Goal: Task Accomplishment & Management: Complete application form

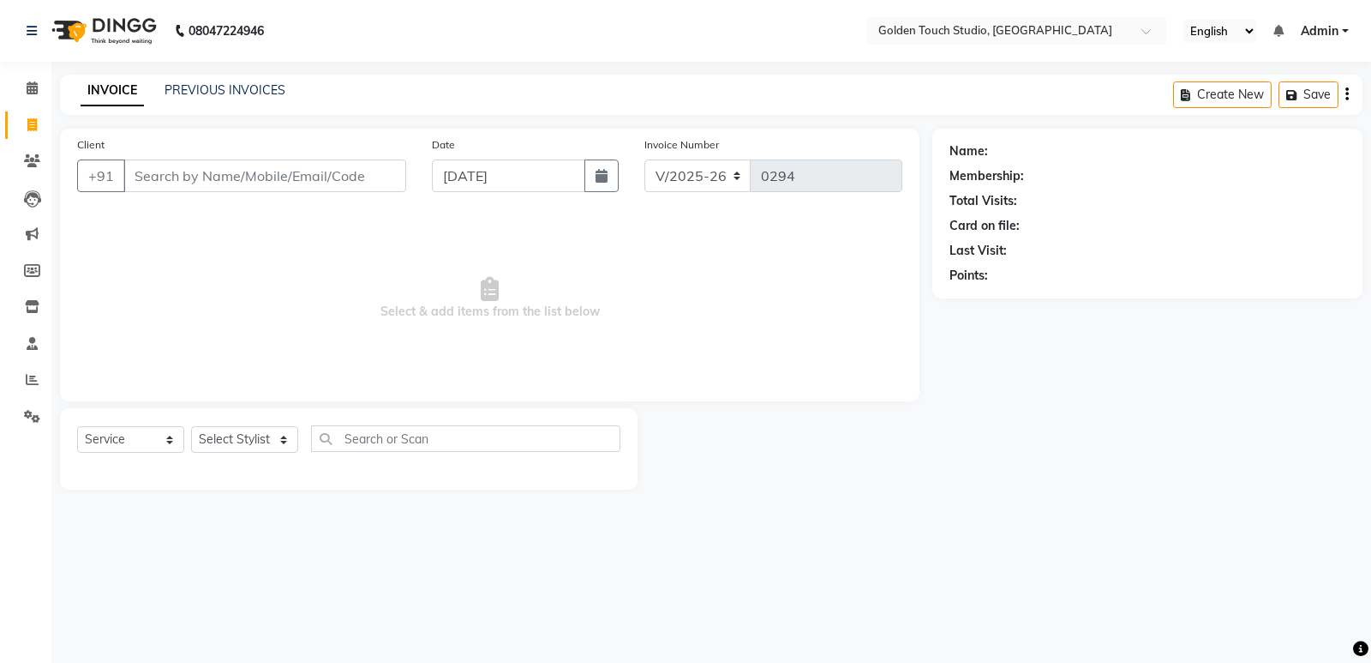
select select "7211"
select select "service"
select select "60859"
click at [191, 426] on select "Select Stylist [PERSON_NAME] [PERSON_NAME] [PERSON_NAME] nails Kulpna [PERSON_N…" at bounding box center [244, 439] width 107 height 27
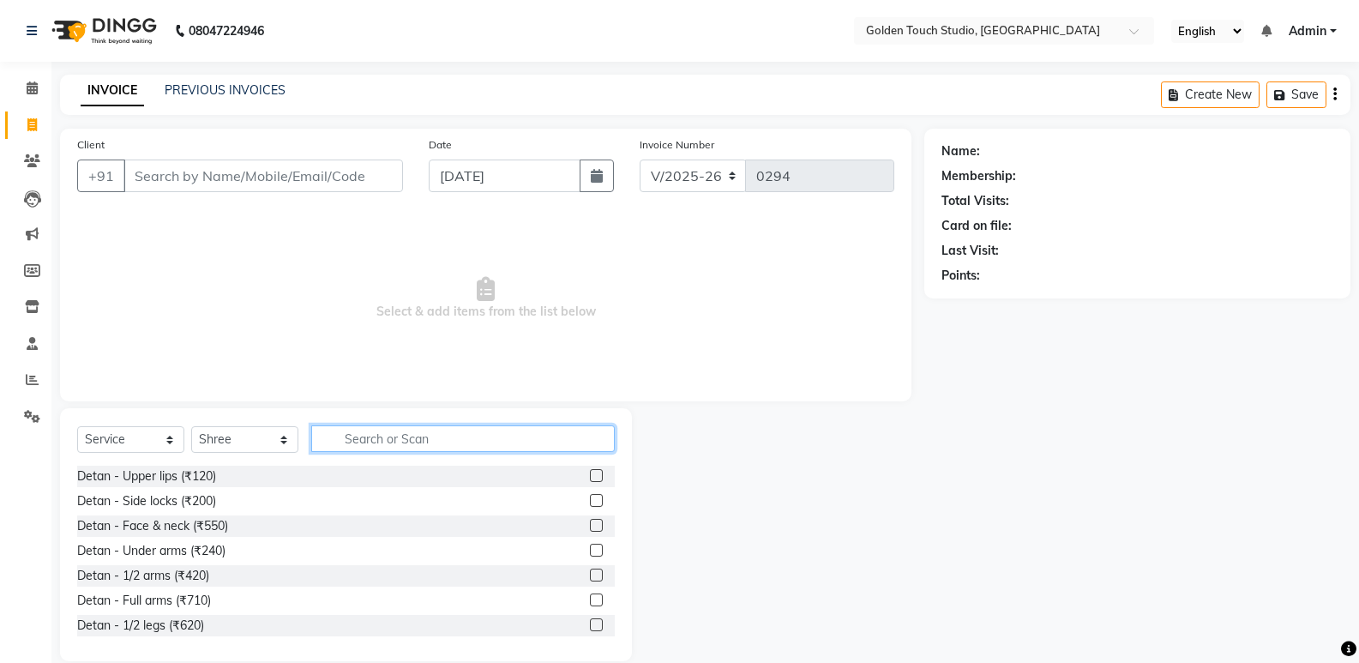
click at [364, 435] on input "text" at bounding box center [462, 438] width 303 height 27
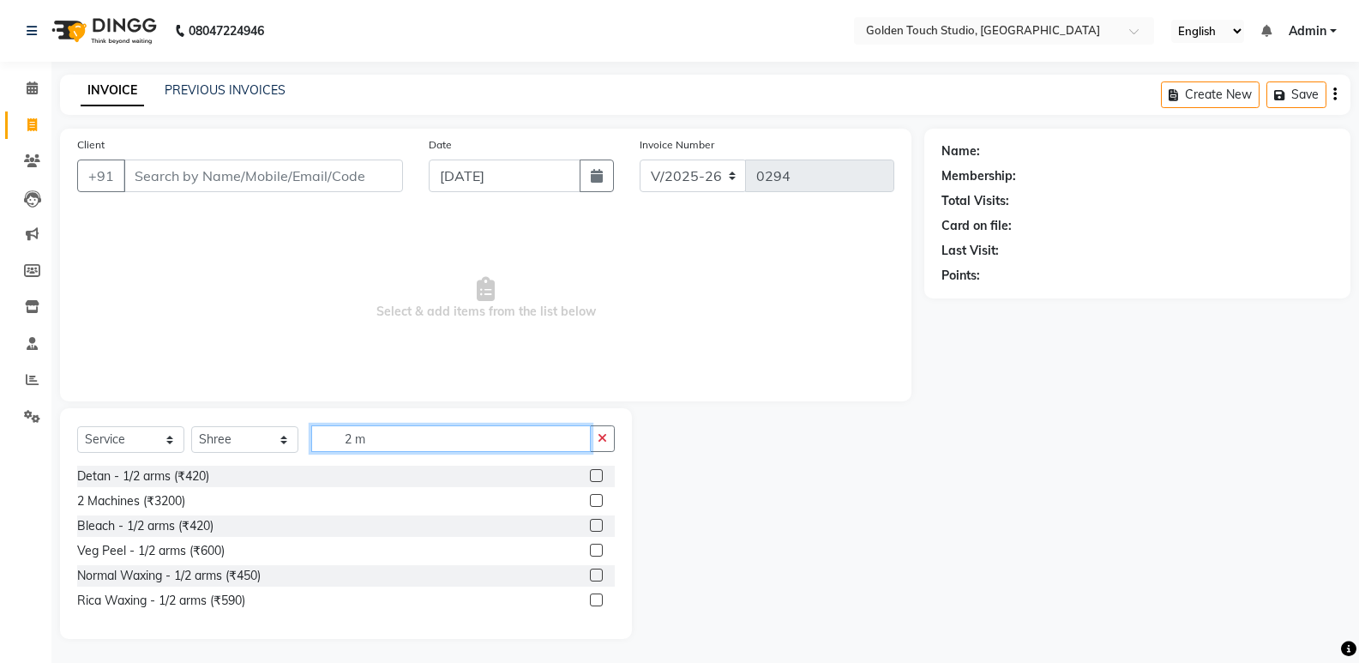
type input "2 m"
click at [595, 501] on label at bounding box center [596, 500] width 13 height 13
click at [595, 501] on input "checkbox" at bounding box center [595, 500] width 11 height 11
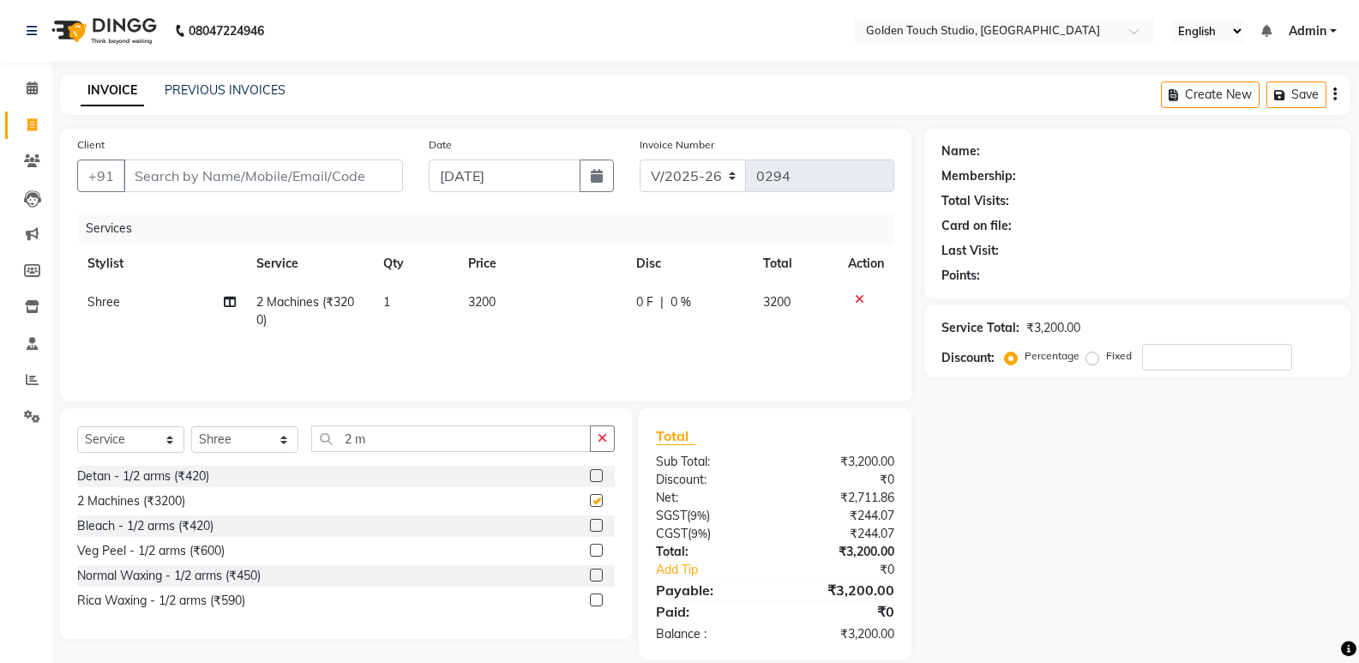
checkbox input "false"
click at [648, 298] on span "0 F" at bounding box center [644, 302] width 17 height 18
select select "60859"
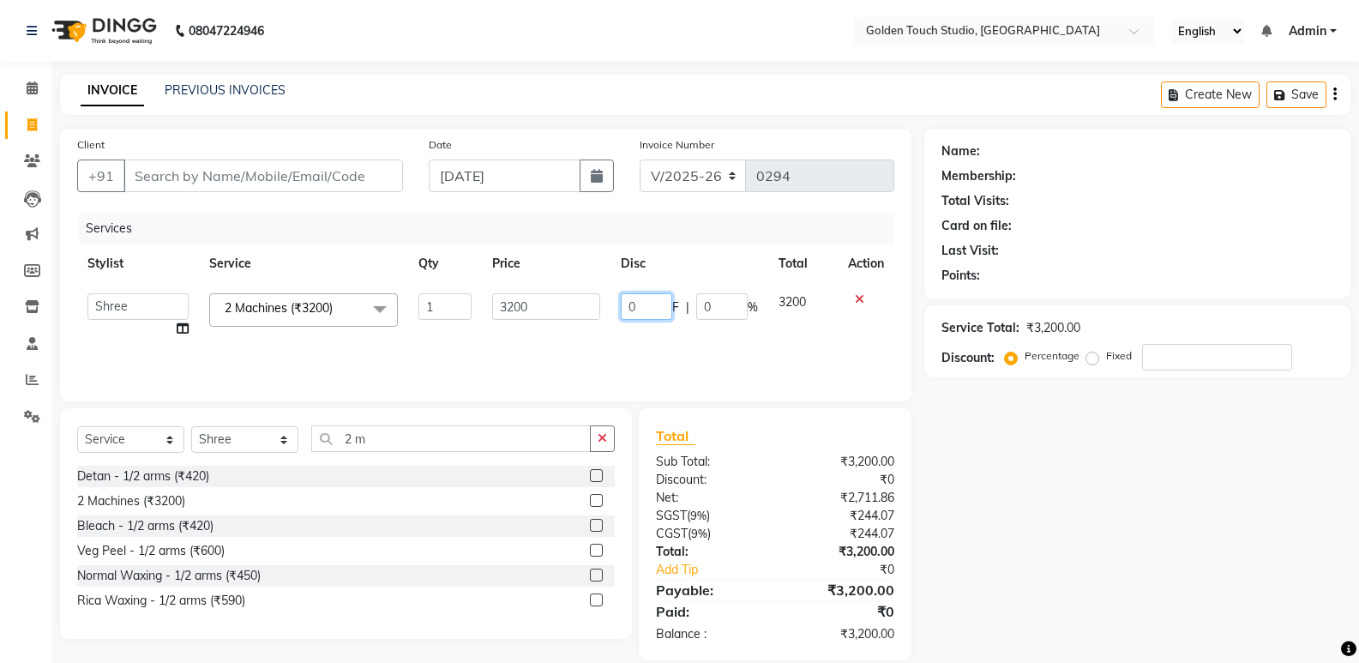
click at [648, 298] on input "0" at bounding box center [646, 306] width 51 height 27
type input "1000"
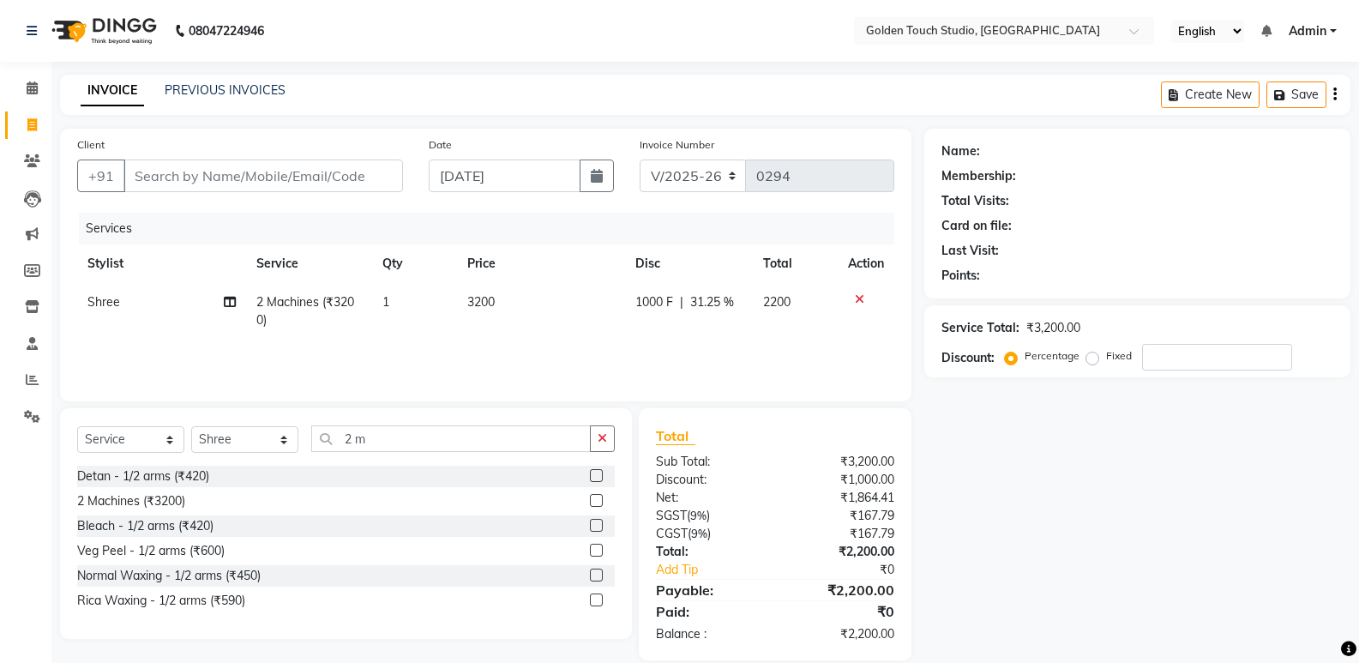
click at [1099, 451] on div "Name: Membership: Total Visits: Card on file: Last Visit: Points: Service Total…" at bounding box center [1143, 394] width 439 height 531
click at [665, 291] on td "1000 F | 31.25 %" at bounding box center [689, 311] width 128 height 57
select select "60859"
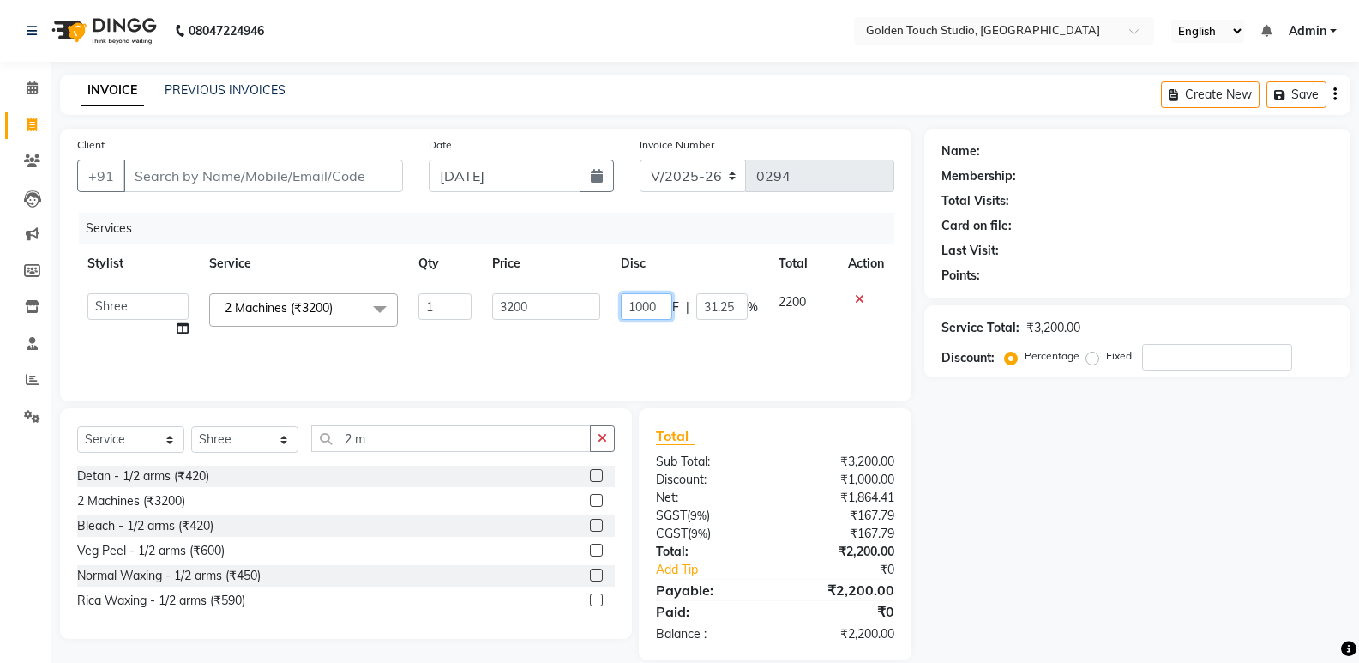
click at [661, 295] on input "1000" at bounding box center [646, 306] width 51 height 27
type input "600"
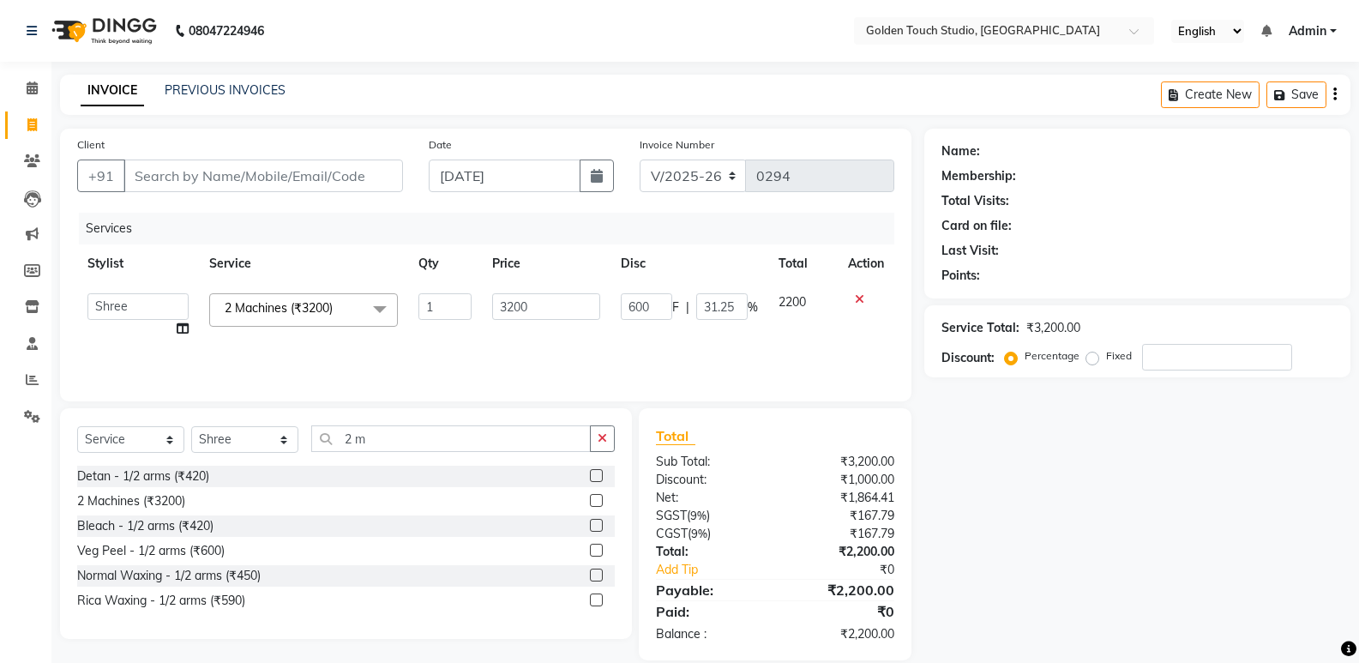
click at [1088, 555] on div "Name: Membership: Total Visits: Card on file: Last Visit: Points: Service Total…" at bounding box center [1143, 394] width 439 height 531
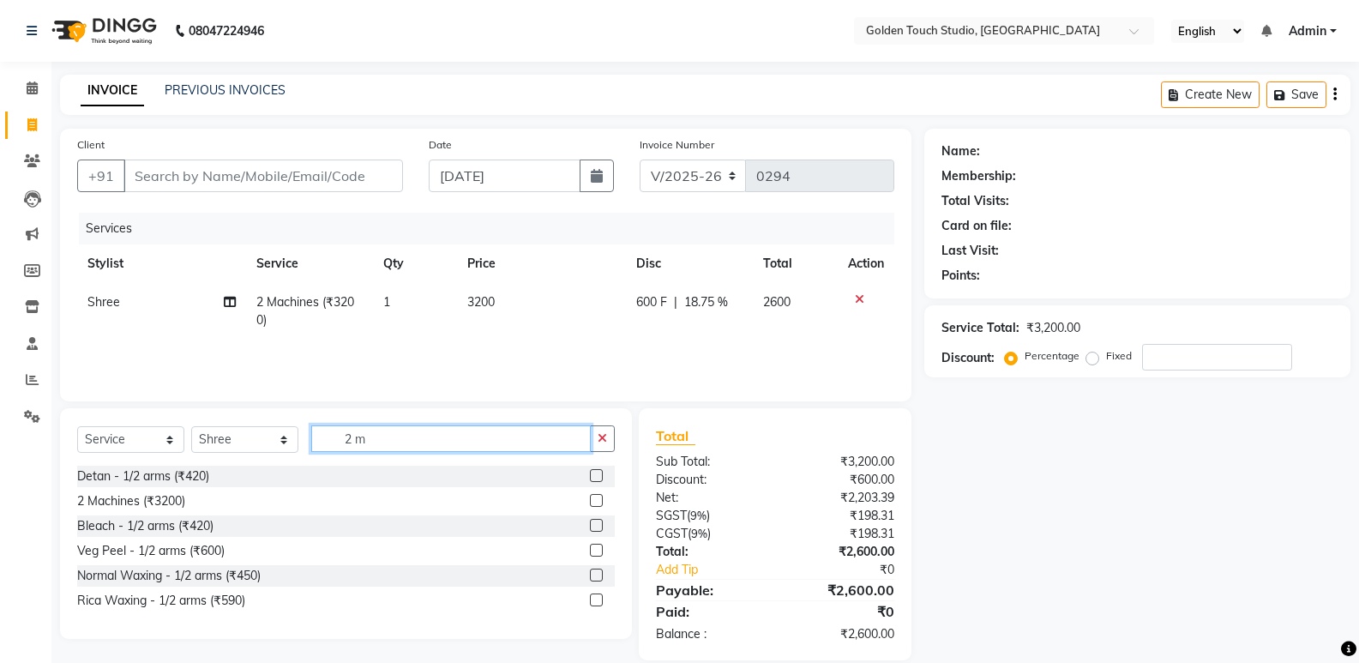
click at [382, 435] on input "2 m" at bounding box center [450, 438] width 279 height 27
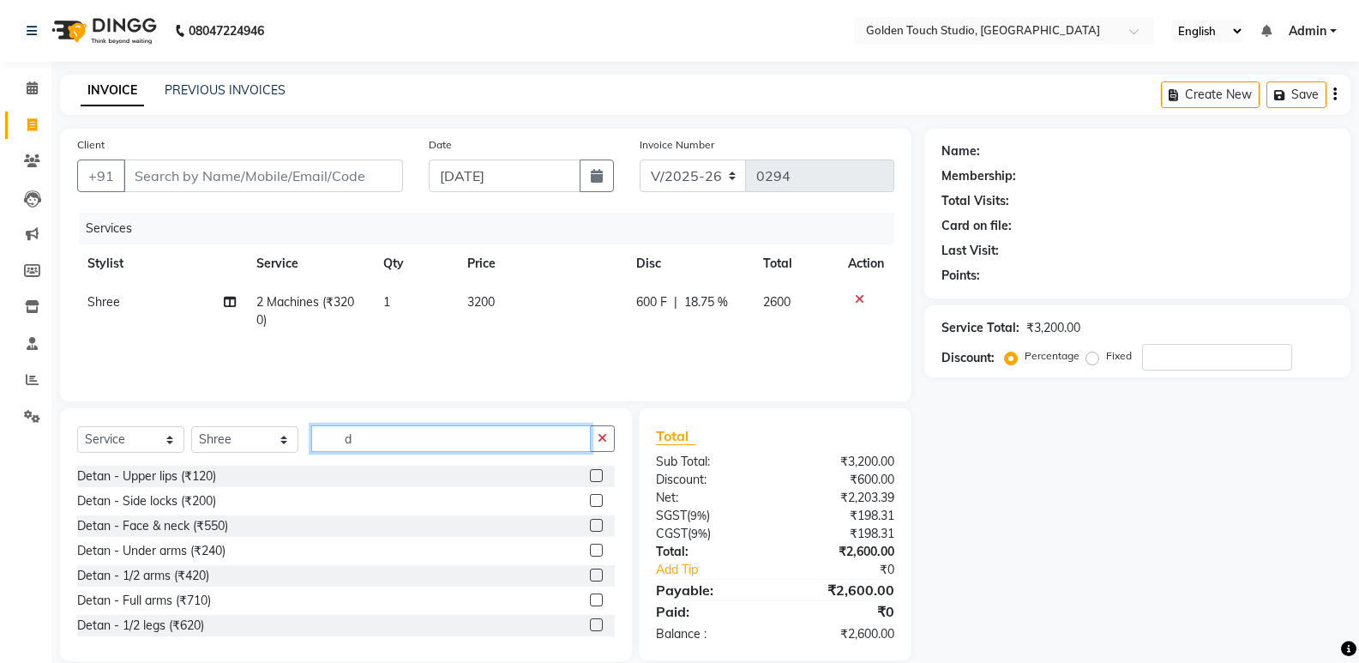
type input "d"
click at [590, 525] on label at bounding box center [596, 525] width 13 height 13
click at [590, 525] on input "checkbox" at bounding box center [595, 525] width 11 height 11
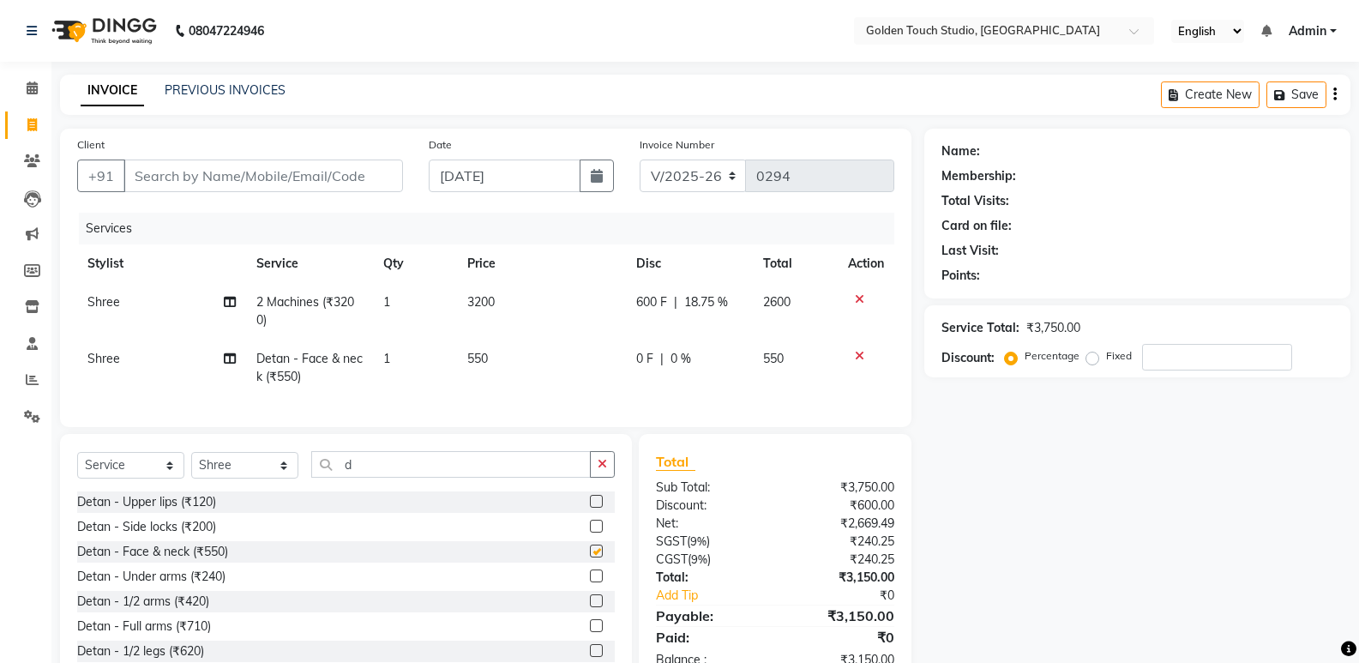
checkbox input "false"
click at [510, 350] on td "550" at bounding box center [541, 367] width 168 height 57
select select "60859"
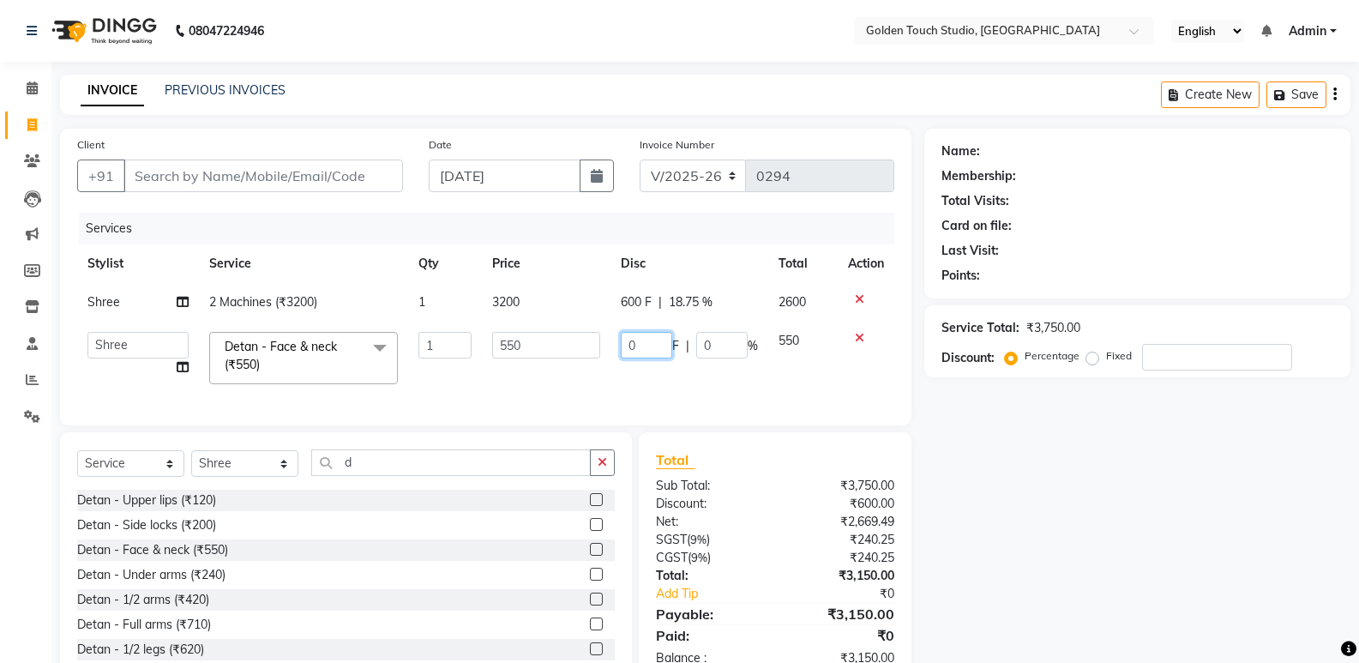
click at [657, 342] on input "0" at bounding box center [646, 345] width 51 height 27
type input "100"
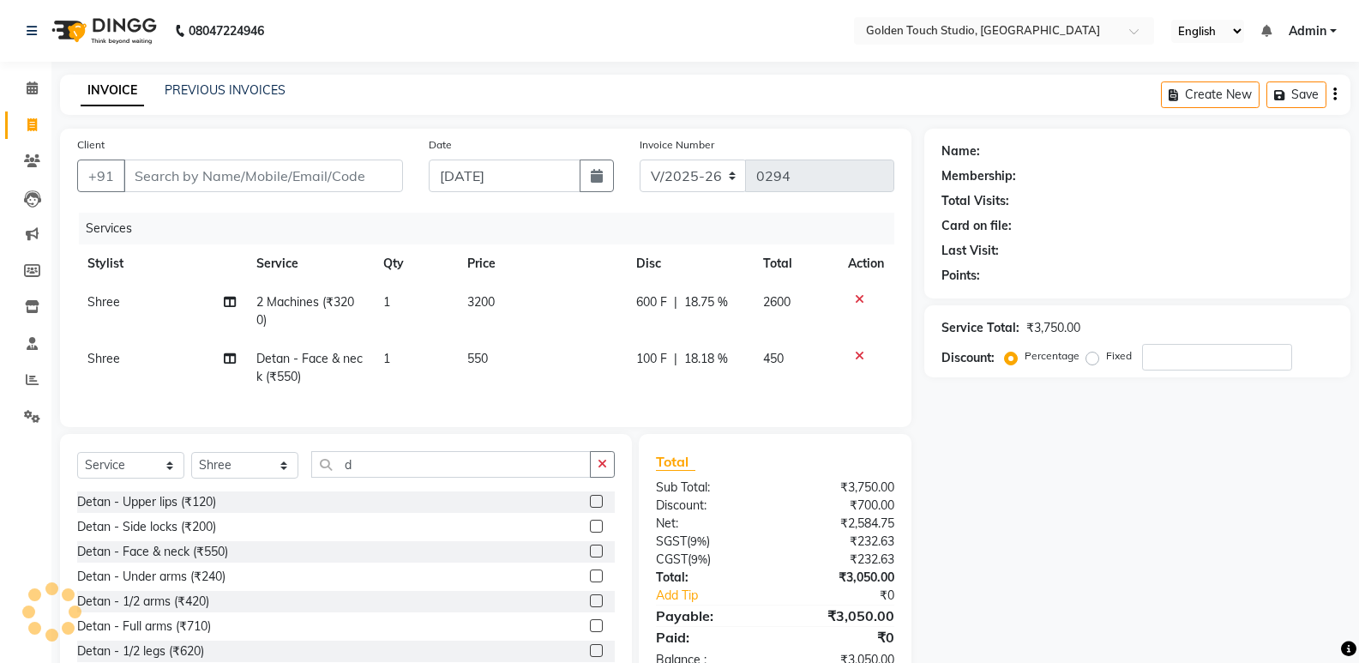
click at [973, 544] on div "Name: Membership: Total Visits: Card on file: Last Visit: Points: Service Total…" at bounding box center [1143, 408] width 439 height 558
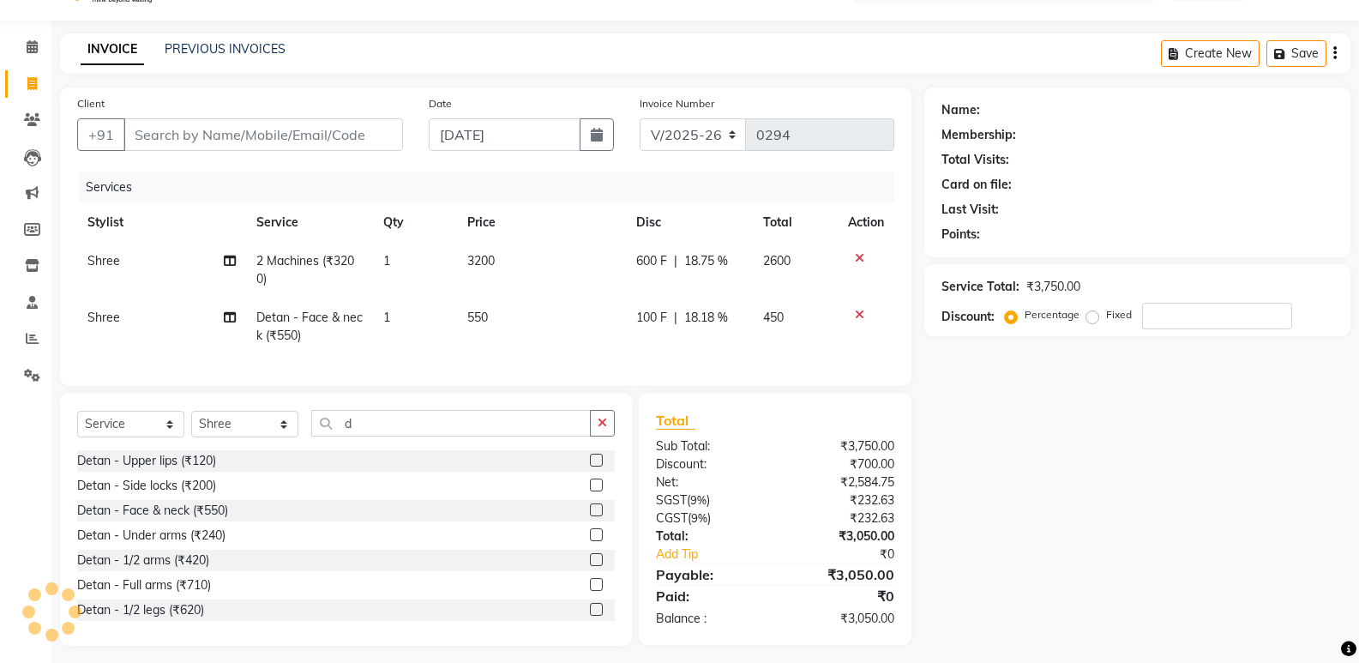
scroll to position [63, 0]
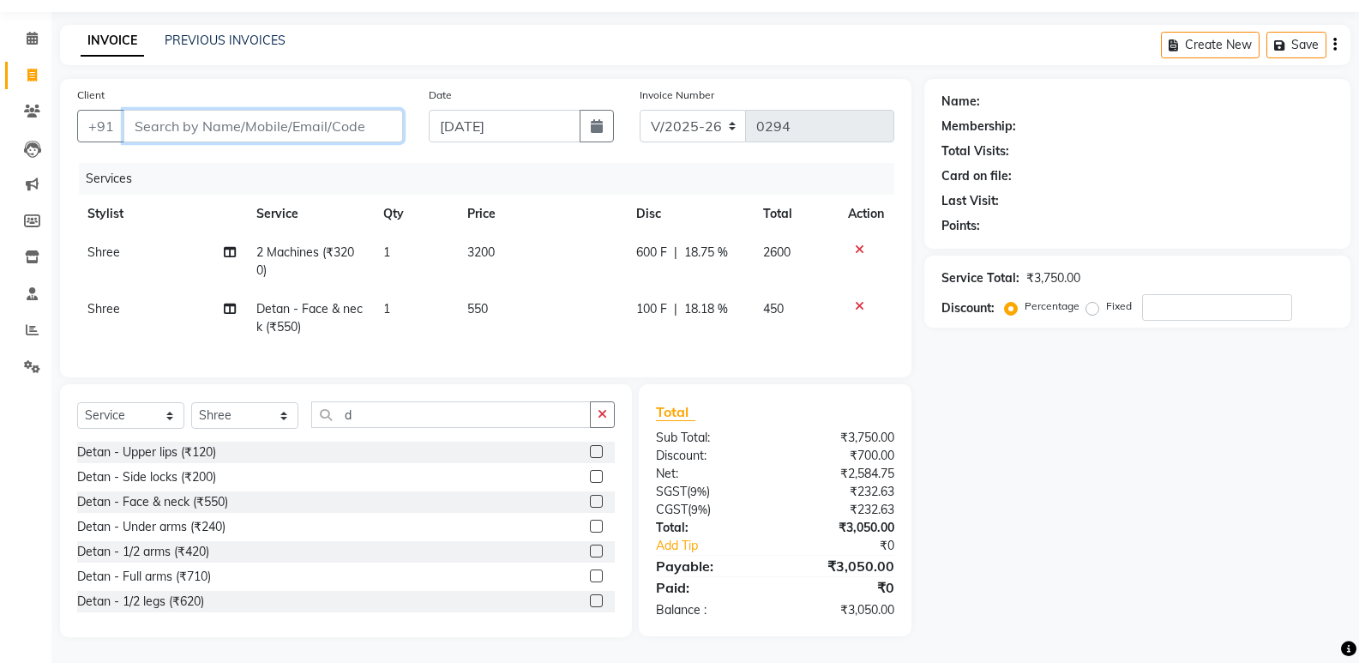
click at [187, 123] on input "Client" at bounding box center [262, 126] width 279 height 33
type input "k"
type input "0"
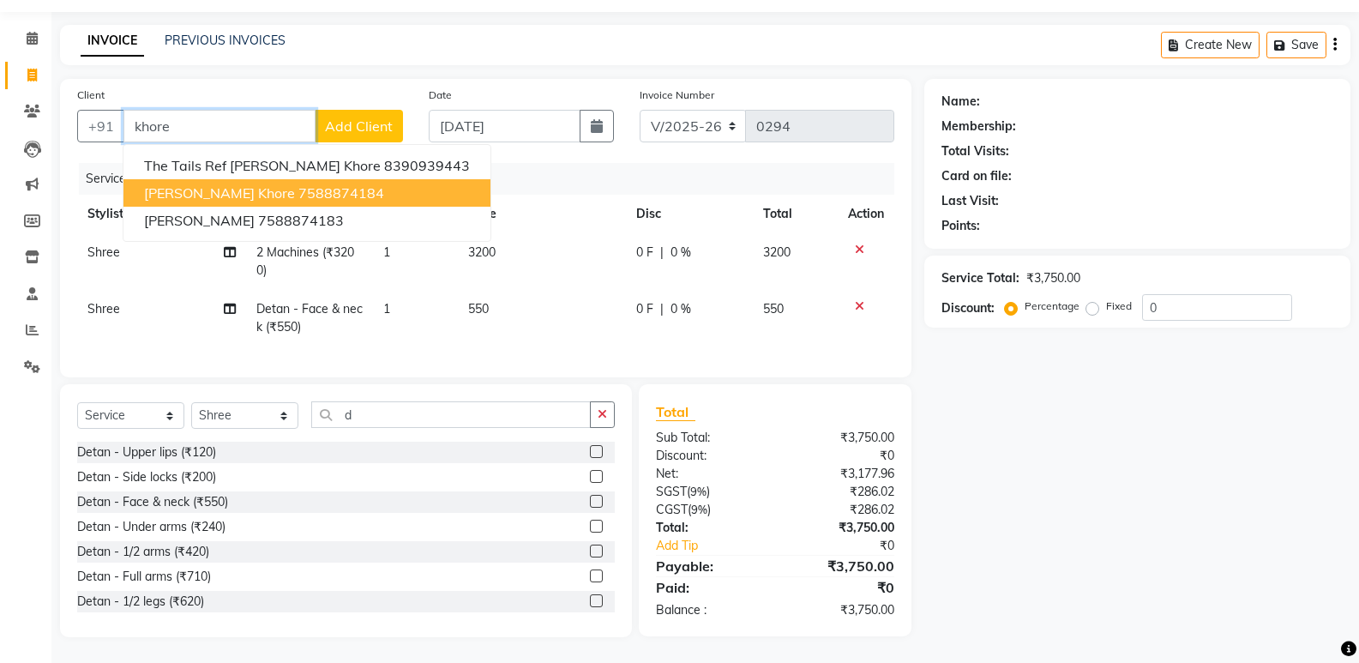
click at [205, 184] on span "[PERSON_NAME] Khore" at bounding box center [219, 192] width 151 height 17
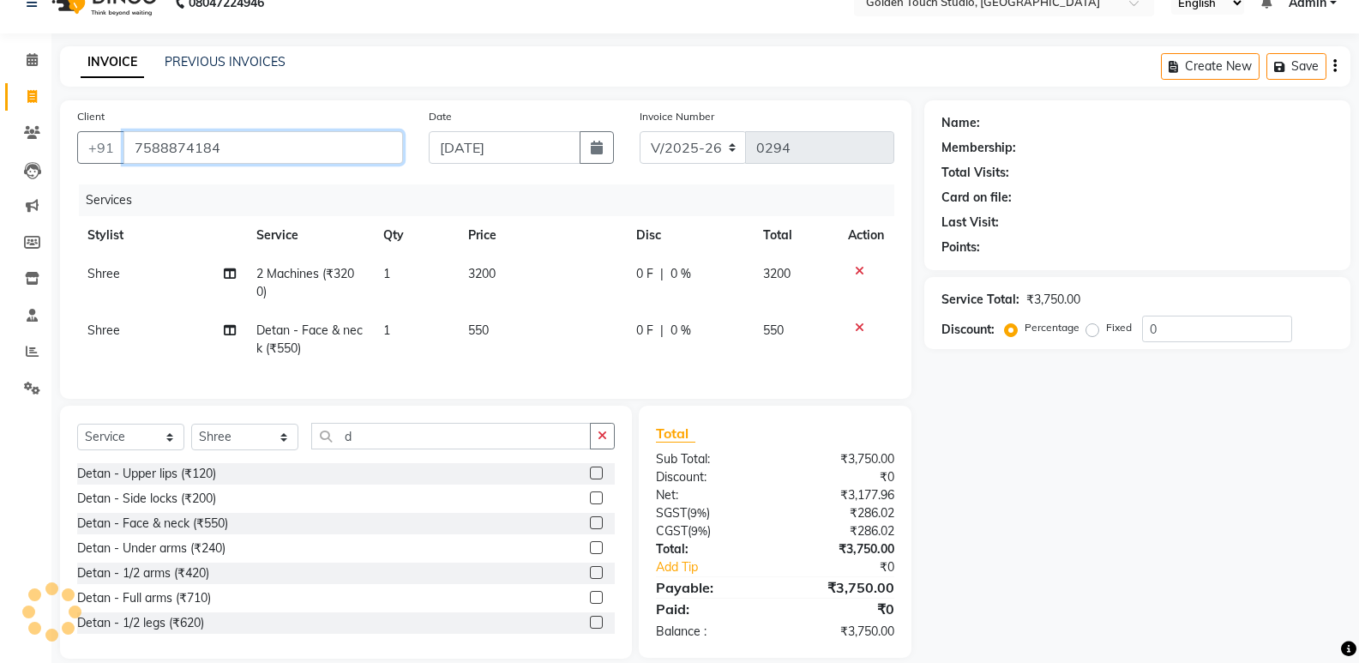
scroll to position [0, 0]
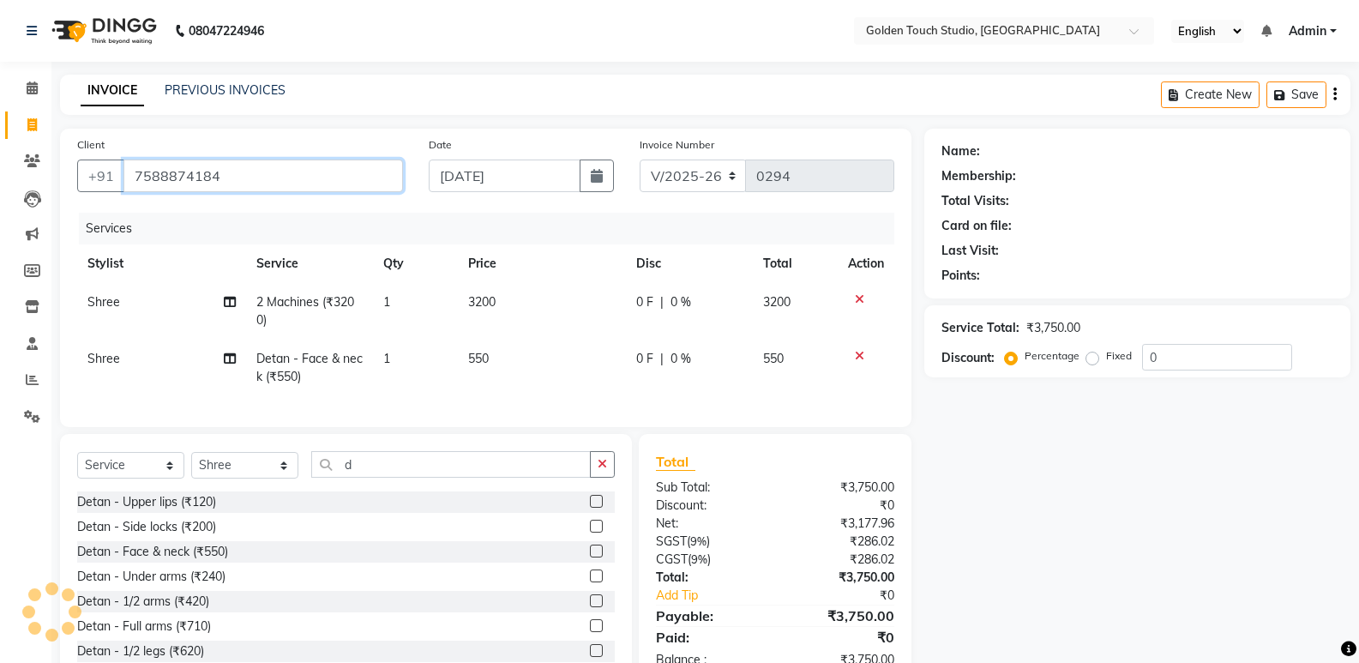
click at [227, 186] on input "7588874184" at bounding box center [262, 175] width 279 height 33
type input "7588874184"
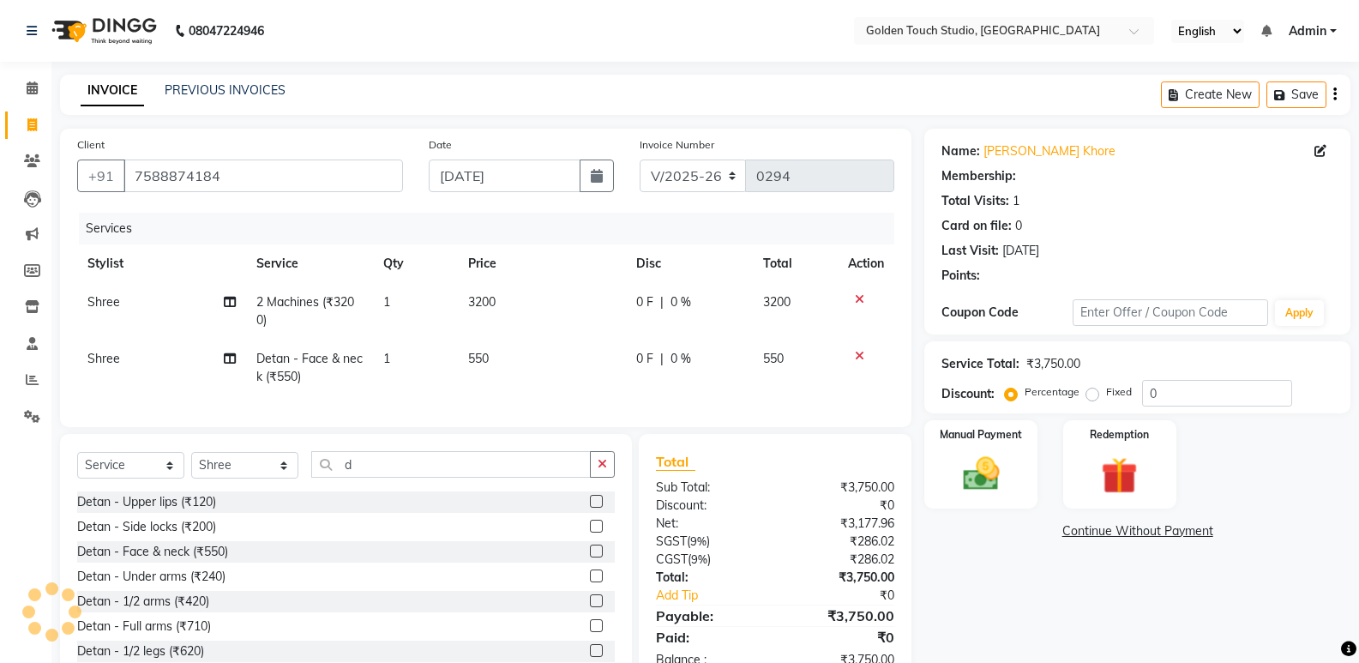
select select "1: Object"
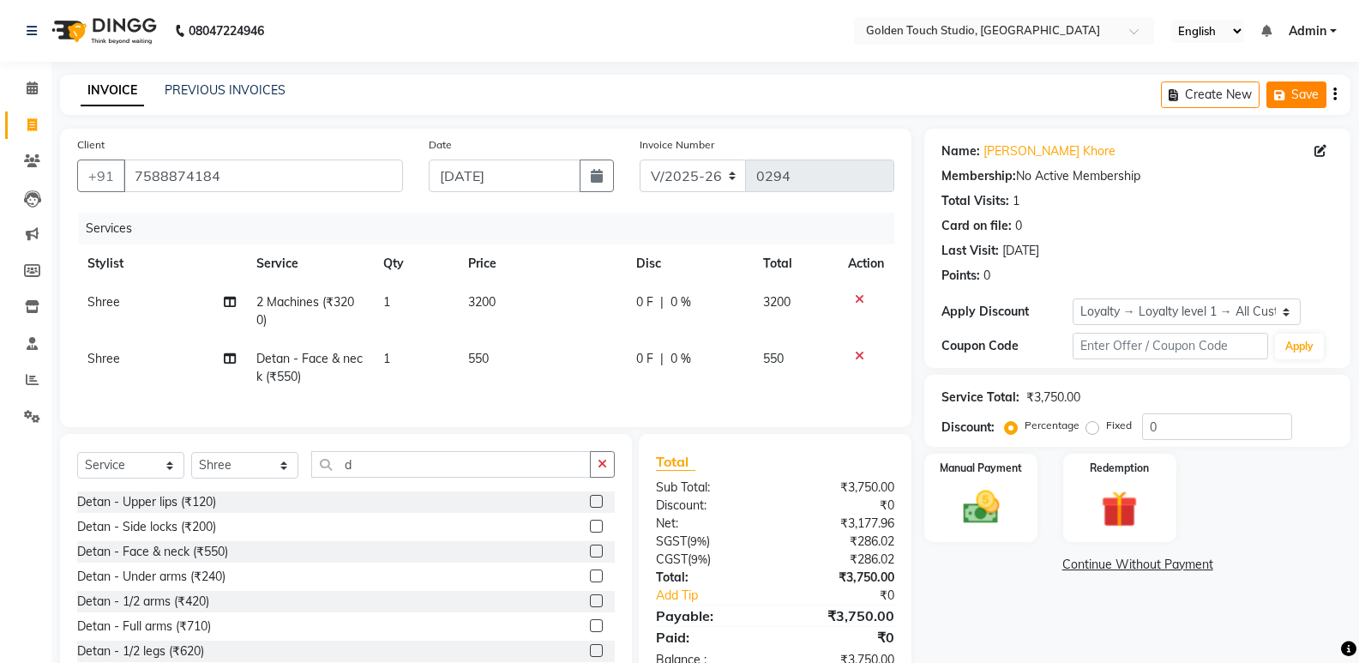
click at [1281, 86] on button "Save" at bounding box center [1296, 94] width 60 height 27
click at [33, 83] on icon at bounding box center [32, 87] width 11 height 13
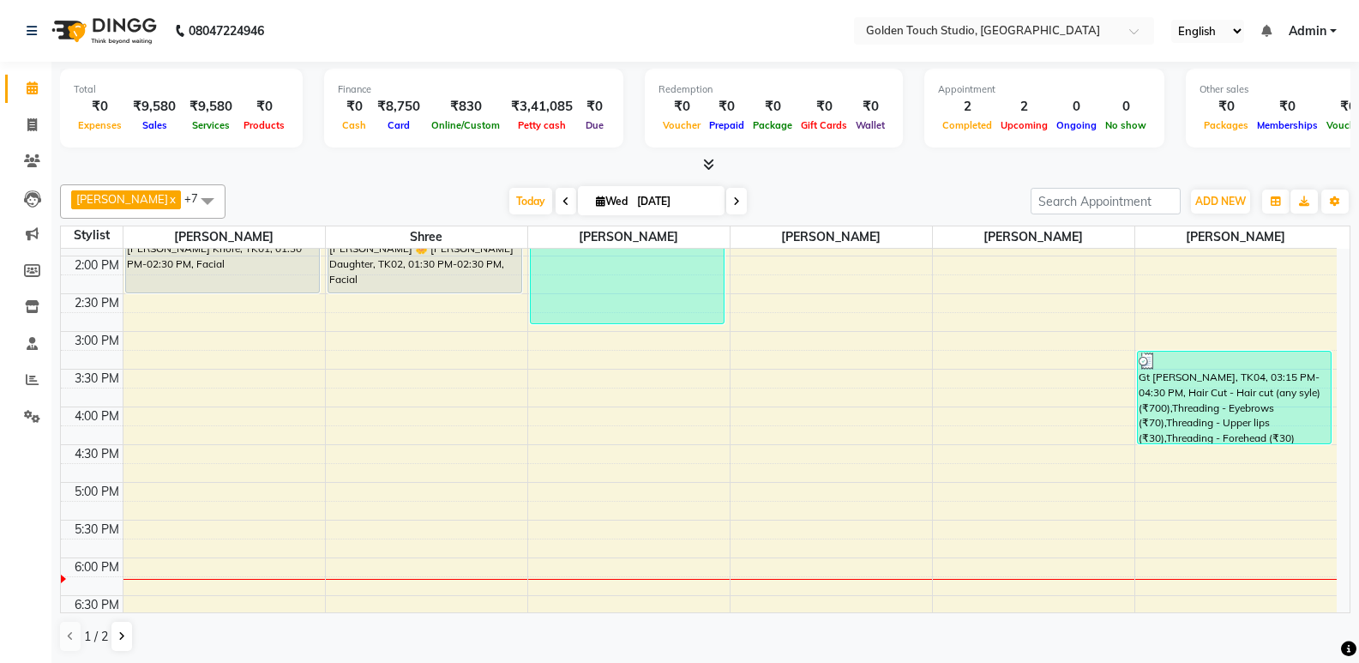
scroll to position [531, 0]
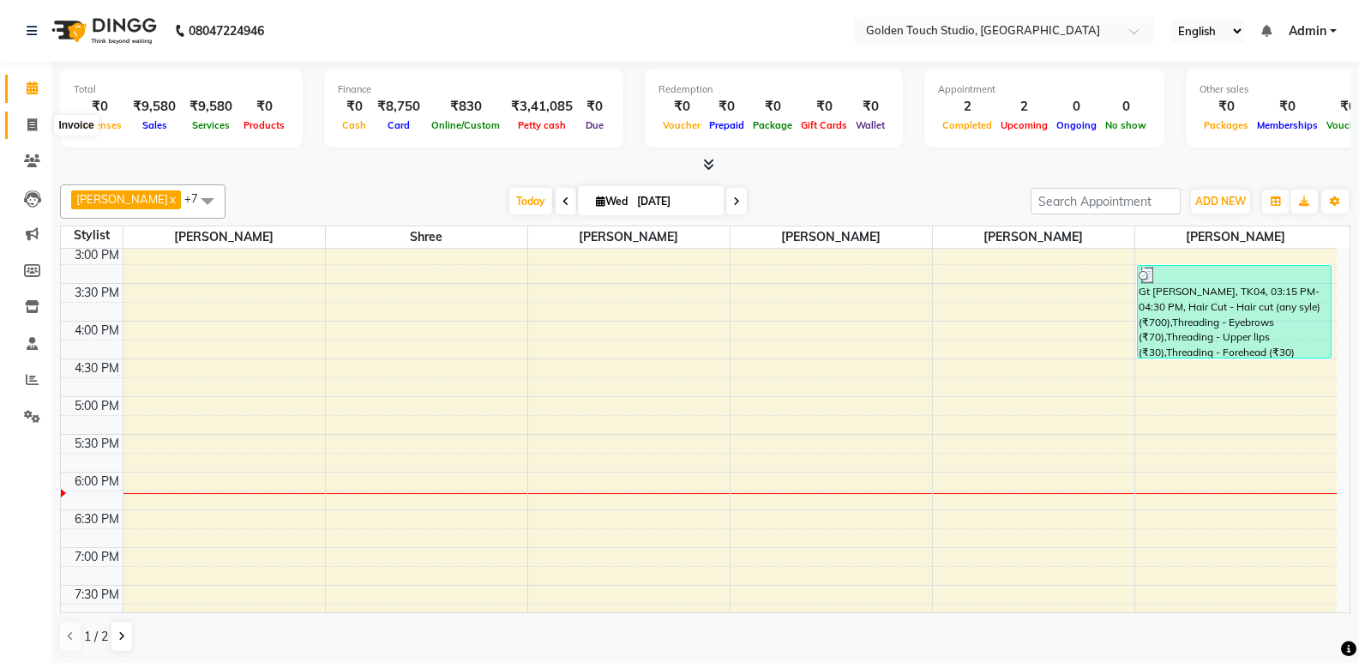
click at [31, 123] on icon at bounding box center [31, 124] width 9 height 13
select select "service"
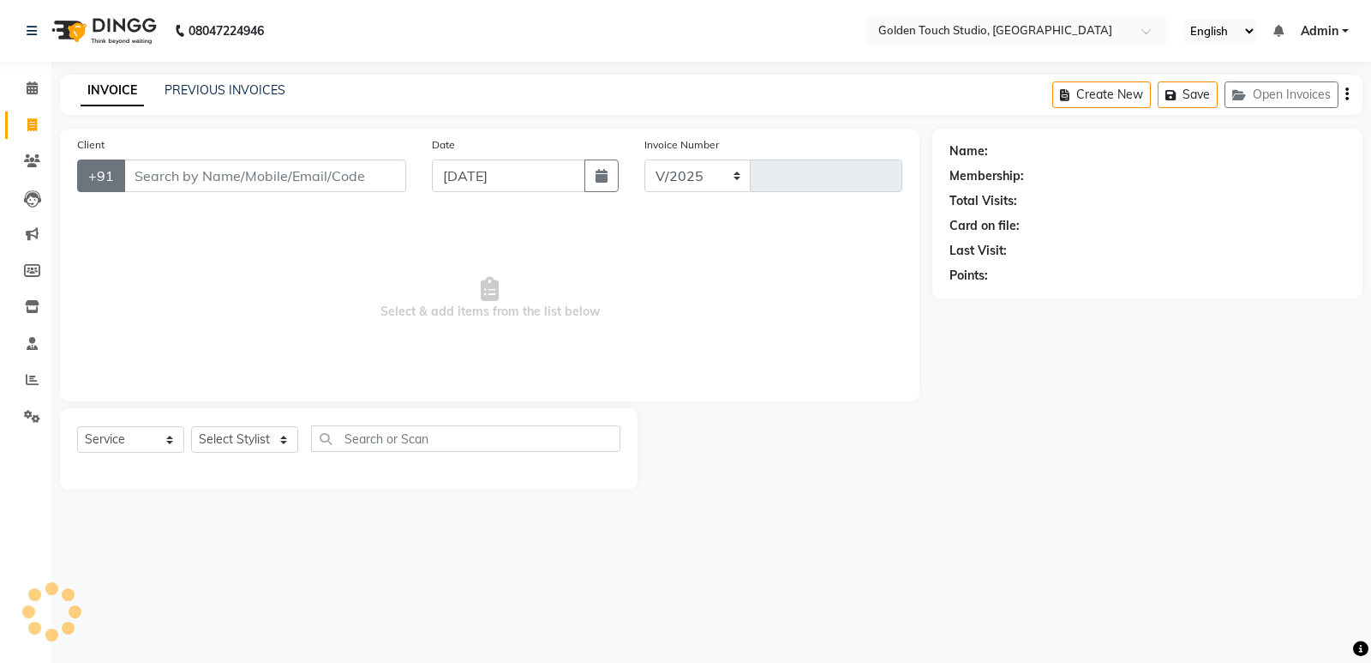
select select "7211"
type input "0294"
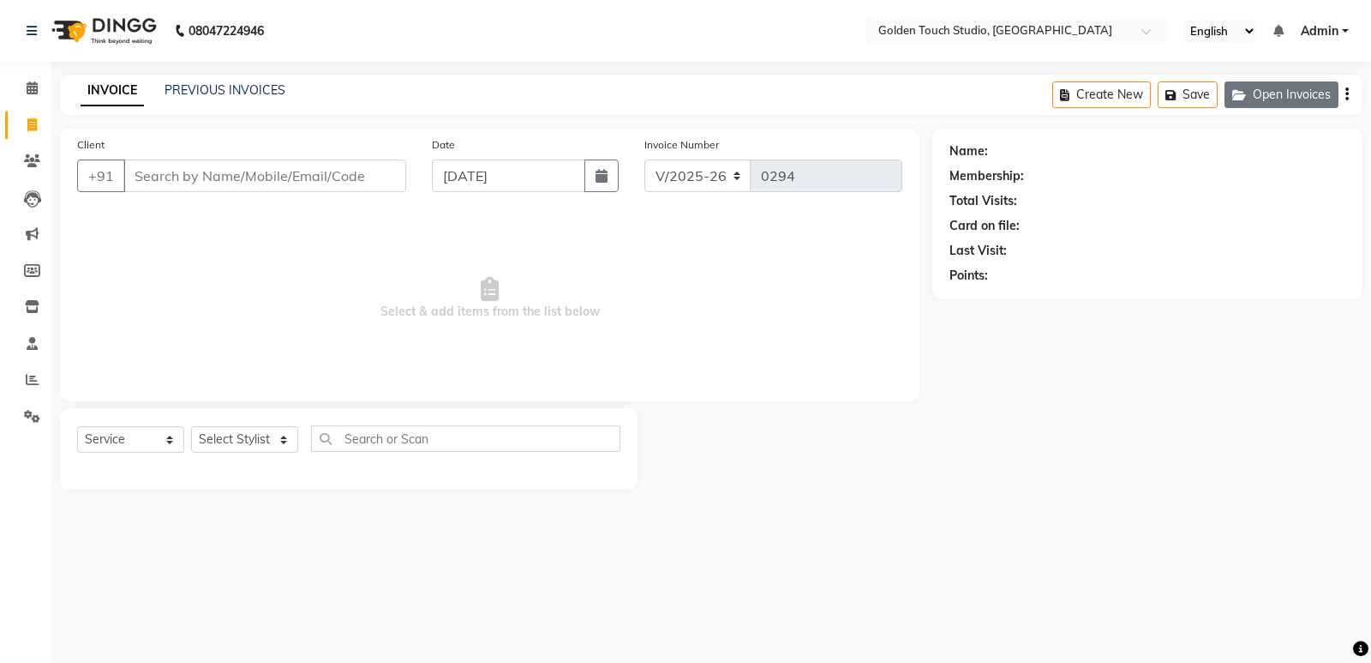
click at [1282, 98] on button "Open Invoices" at bounding box center [1282, 94] width 114 height 27
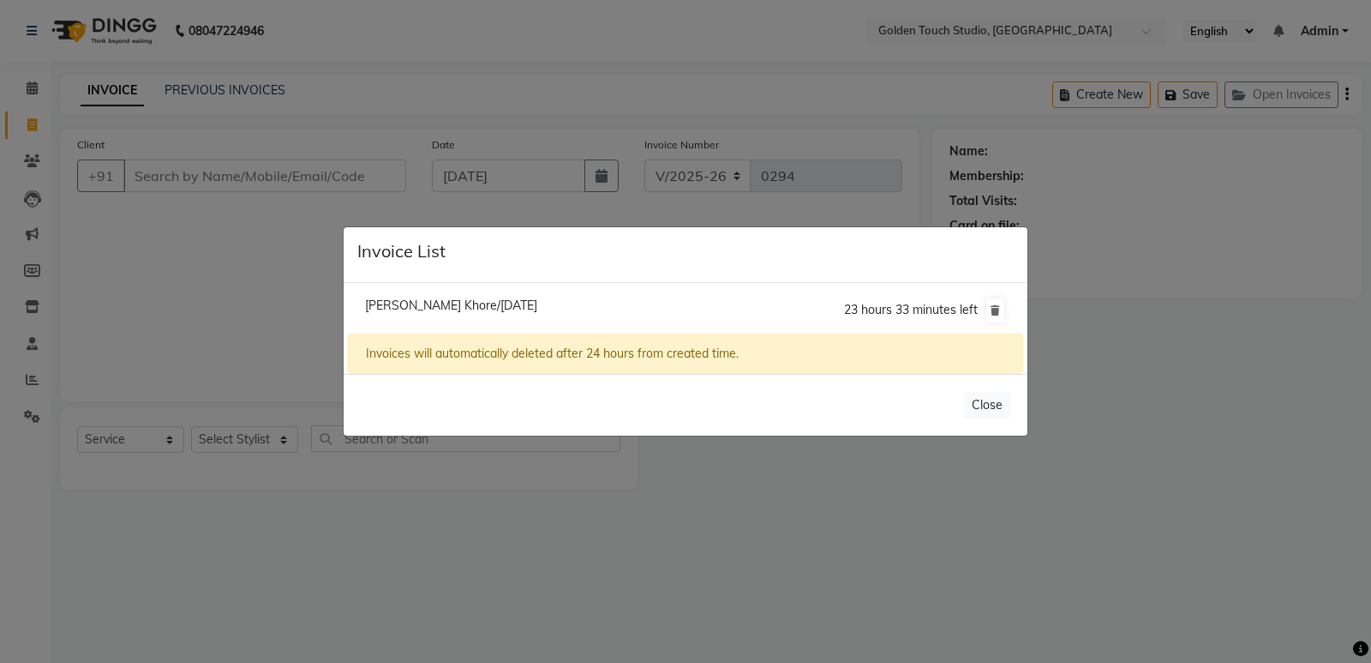
click at [413, 311] on span "[PERSON_NAME] Khore/[DATE]" at bounding box center [451, 304] width 172 height 15
type input "7588874184"
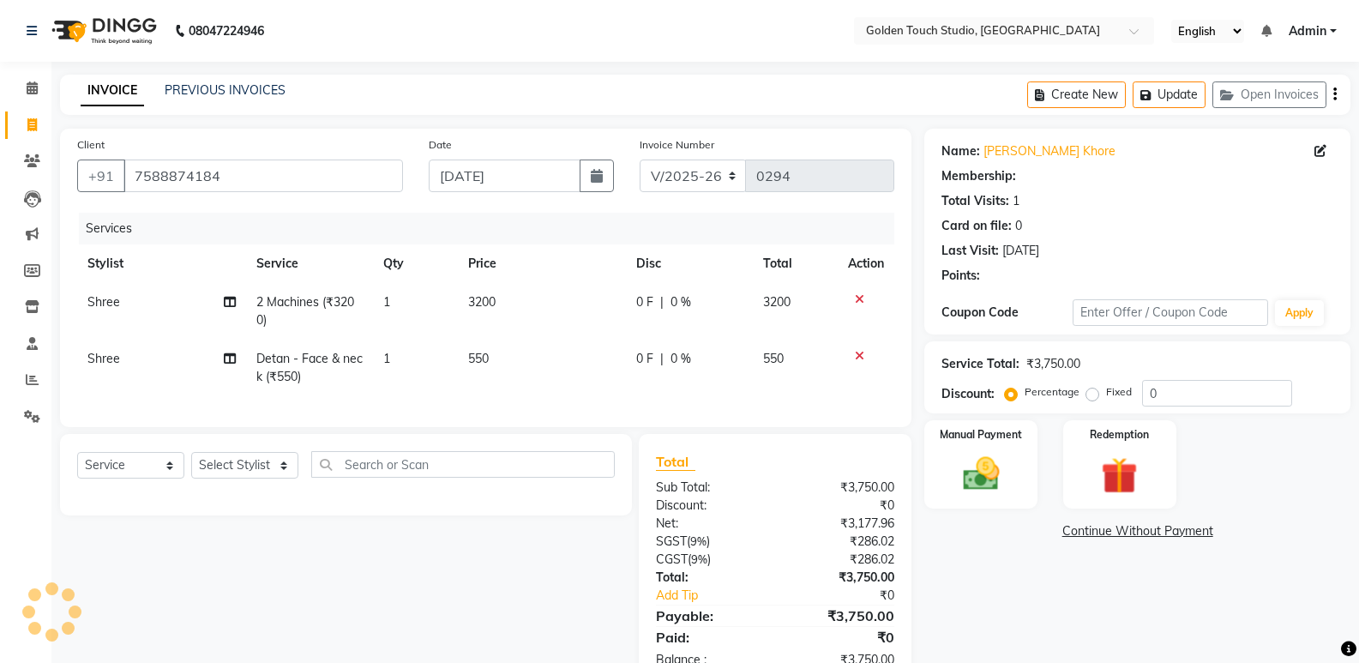
select select "1: Object"
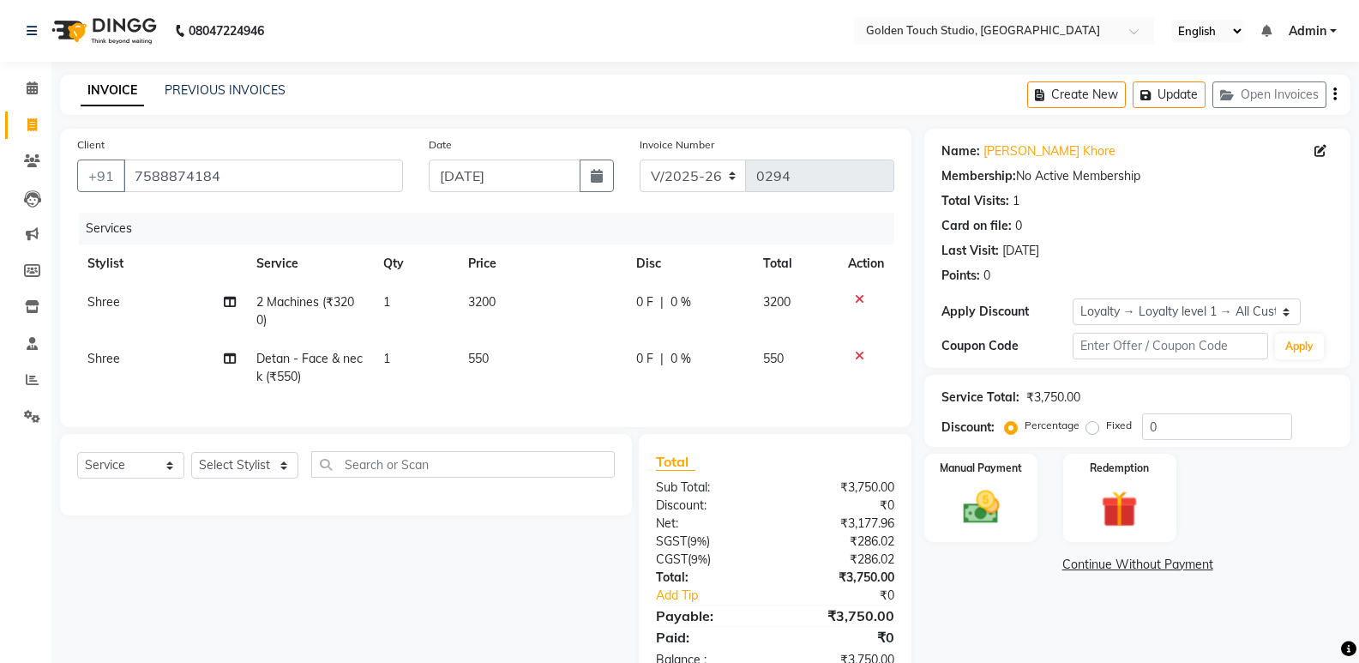
click at [638, 291] on td "0 F | 0 %" at bounding box center [689, 311] width 127 height 57
select select "60859"
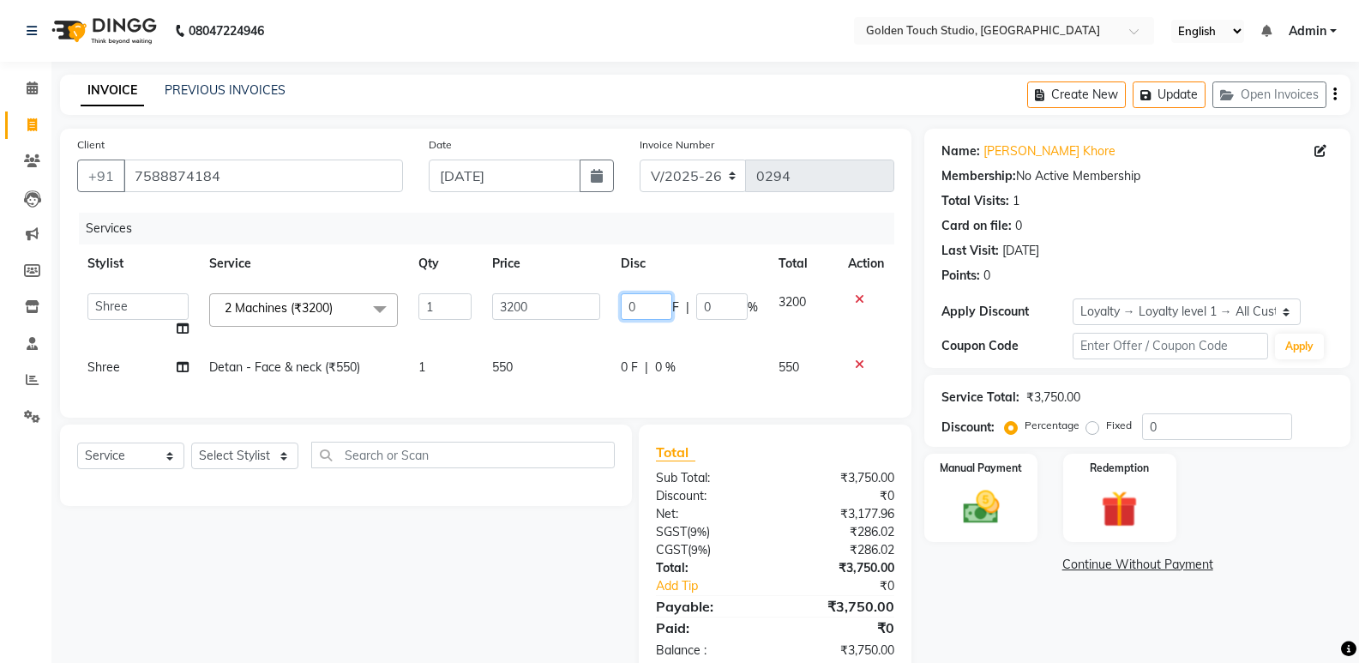
click at [659, 302] on input "0" at bounding box center [646, 306] width 51 height 27
type input "1000"
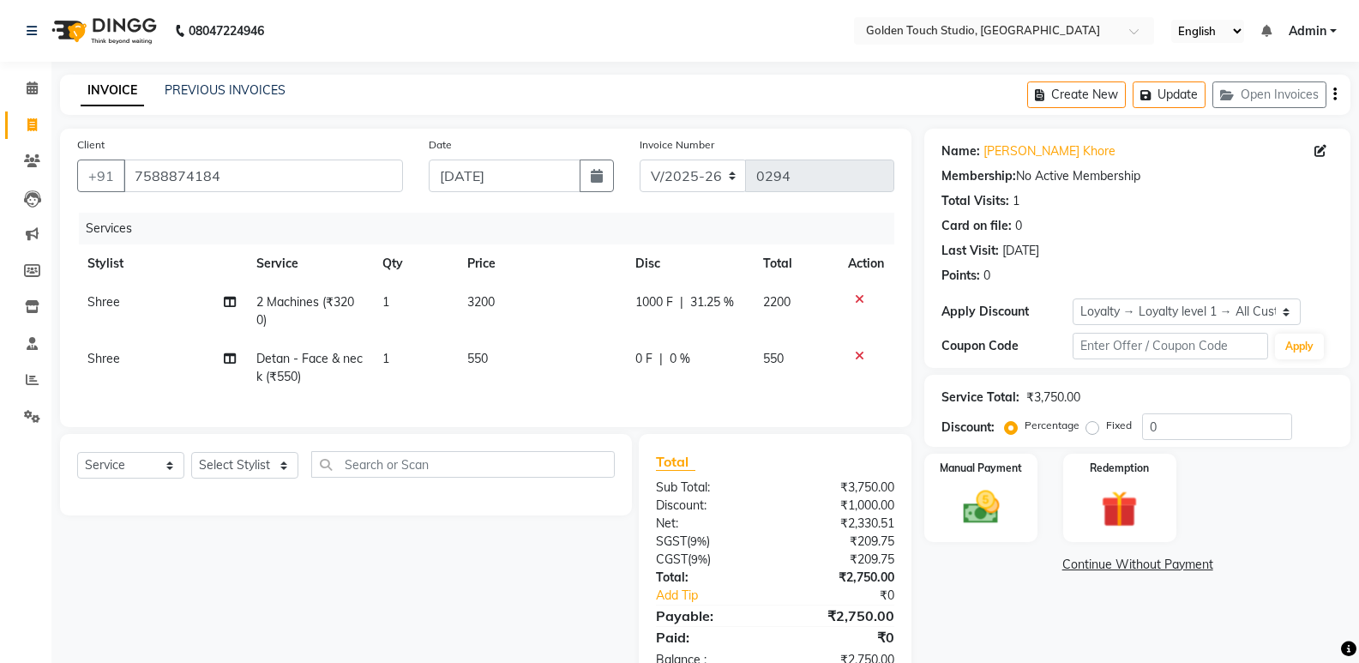
click at [981, 575] on div "Name: [PERSON_NAME] Membership: No Active Membership Total Visits: 1 Card on fi…" at bounding box center [1143, 407] width 439 height 557
click at [664, 298] on span "1000 F" at bounding box center [654, 302] width 38 height 18
select select "60859"
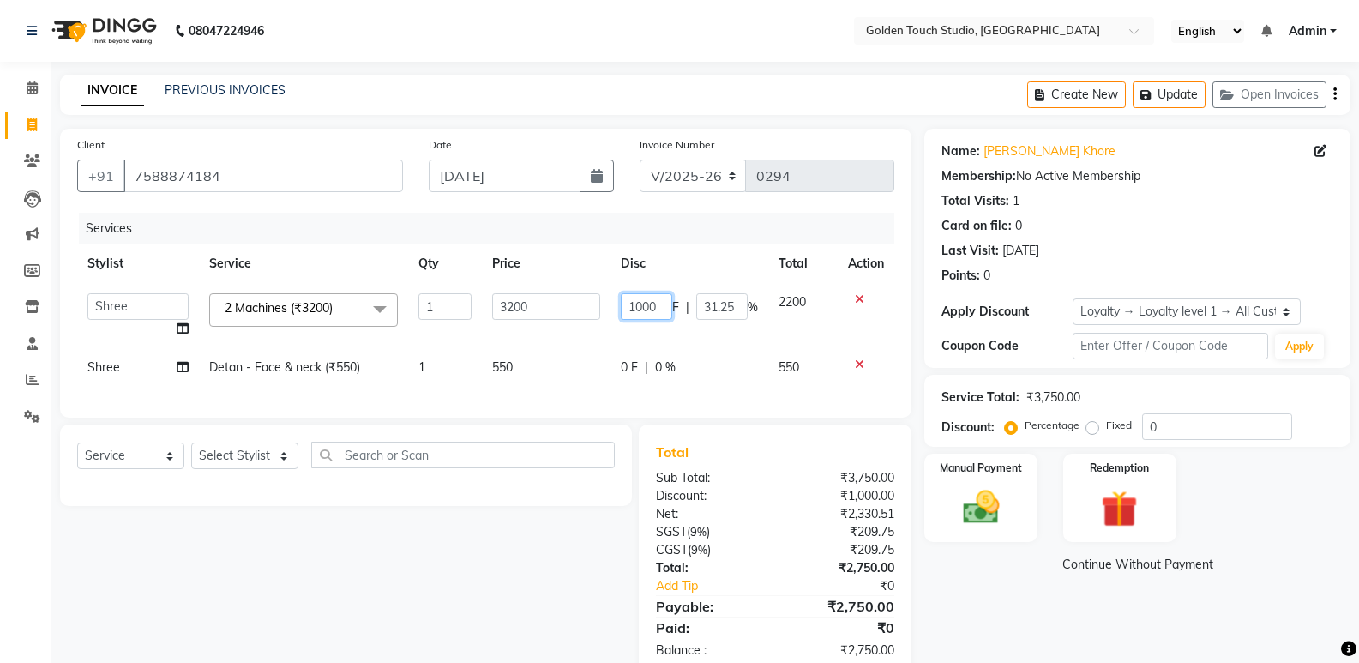
click at [662, 298] on input "1000" at bounding box center [646, 306] width 51 height 27
type input "800"
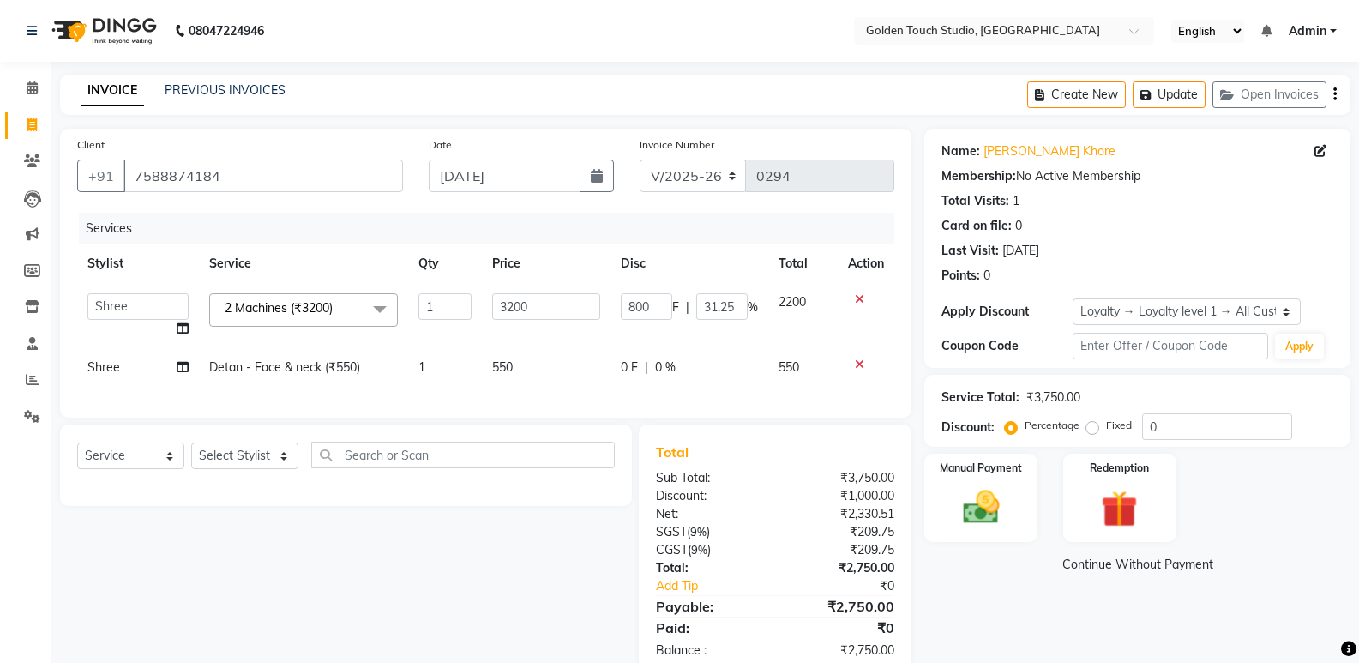
click at [1004, 624] on div "Name: [PERSON_NAME] Membership: No Active Membership Total Visits: 1 Card on fi…" at bounding box center [1143, 403] width 439 height 548
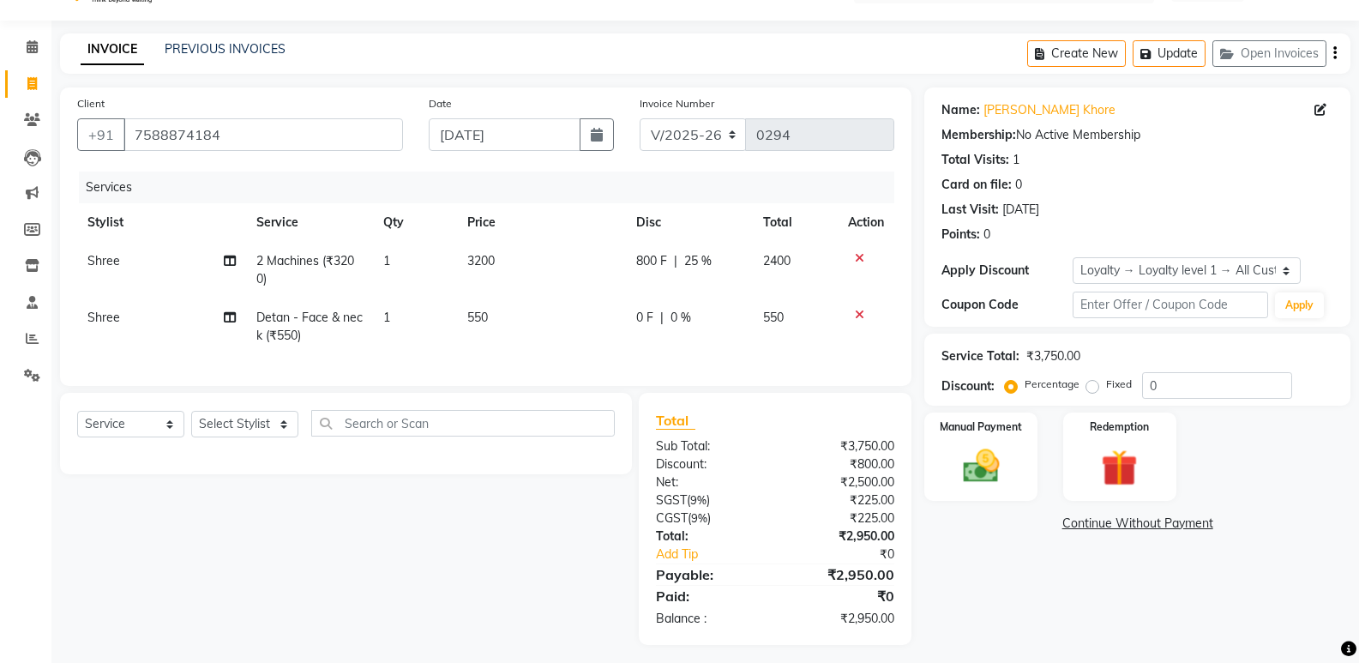
scroll to position [62, 0]
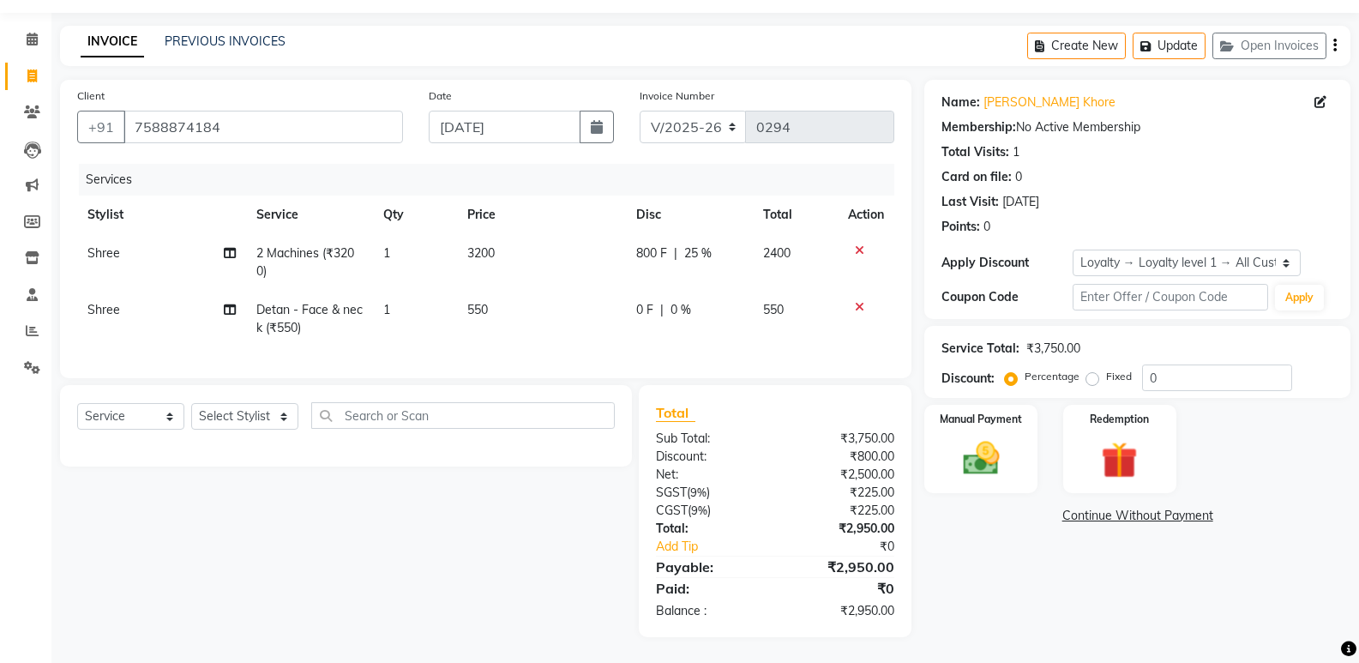
click at [652, 301] on div "0 F | 0 %" at bounding box center [689, 310] width 106 height 18
select select "60859"
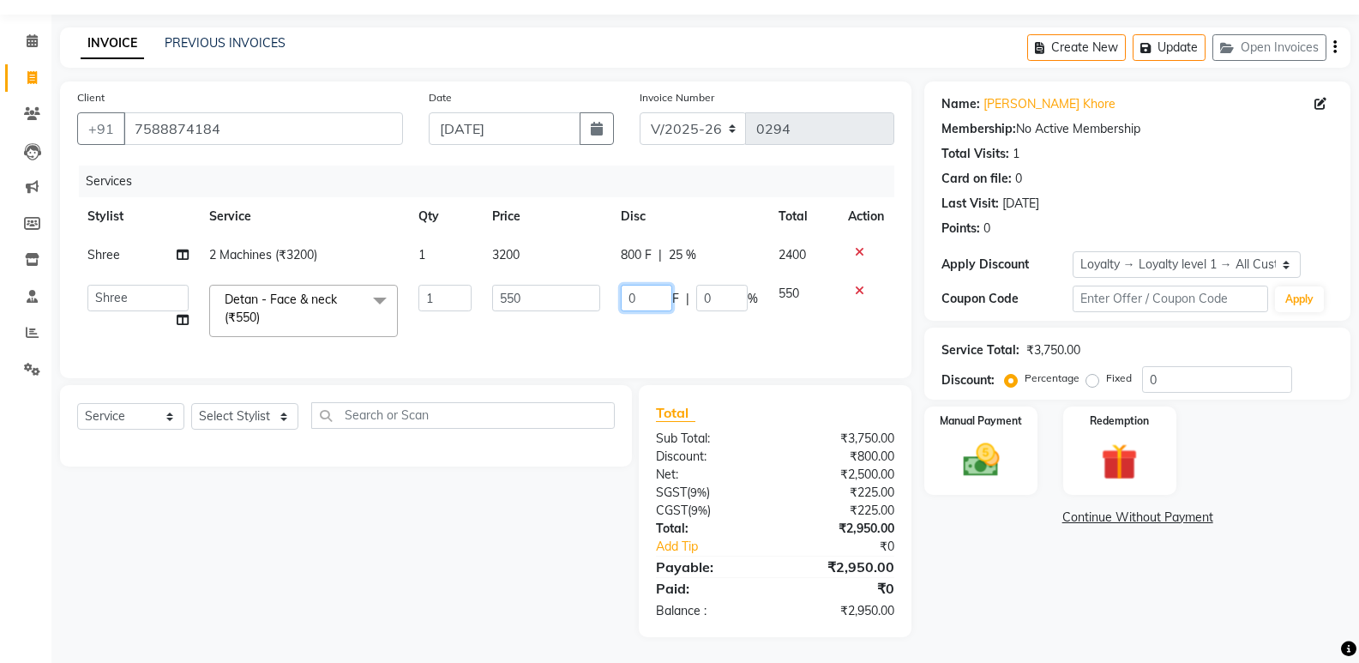
click at [651, 290] on input "0" at bounding box center [646, 298] width 51 height 27
type input "100"
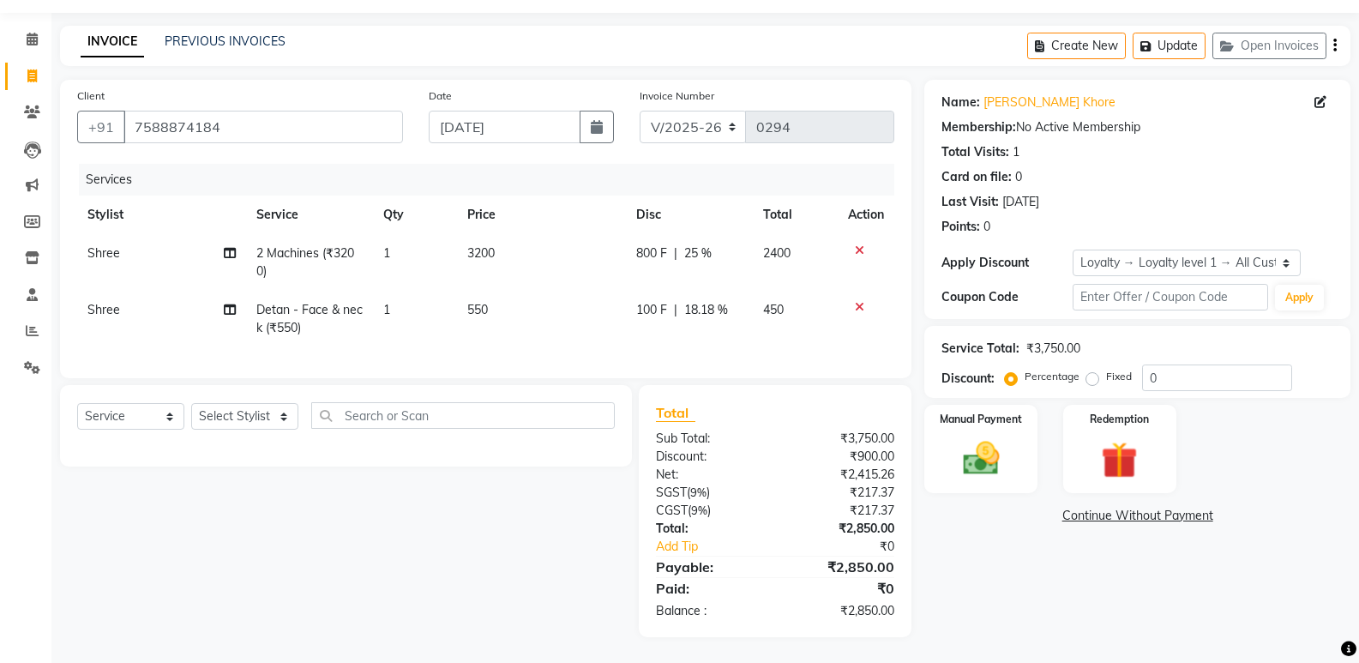
click at [1026, 553] on div "Name: [PERSON_NAME] Membership: No Active Membership Total Visits: 1 Card on fi…" at bounding box center [1143, 358] width 439 height 557
click at [651, 244] on span "800 F" at bounding box center [651, 253] width 31 height 18
select select "60859"
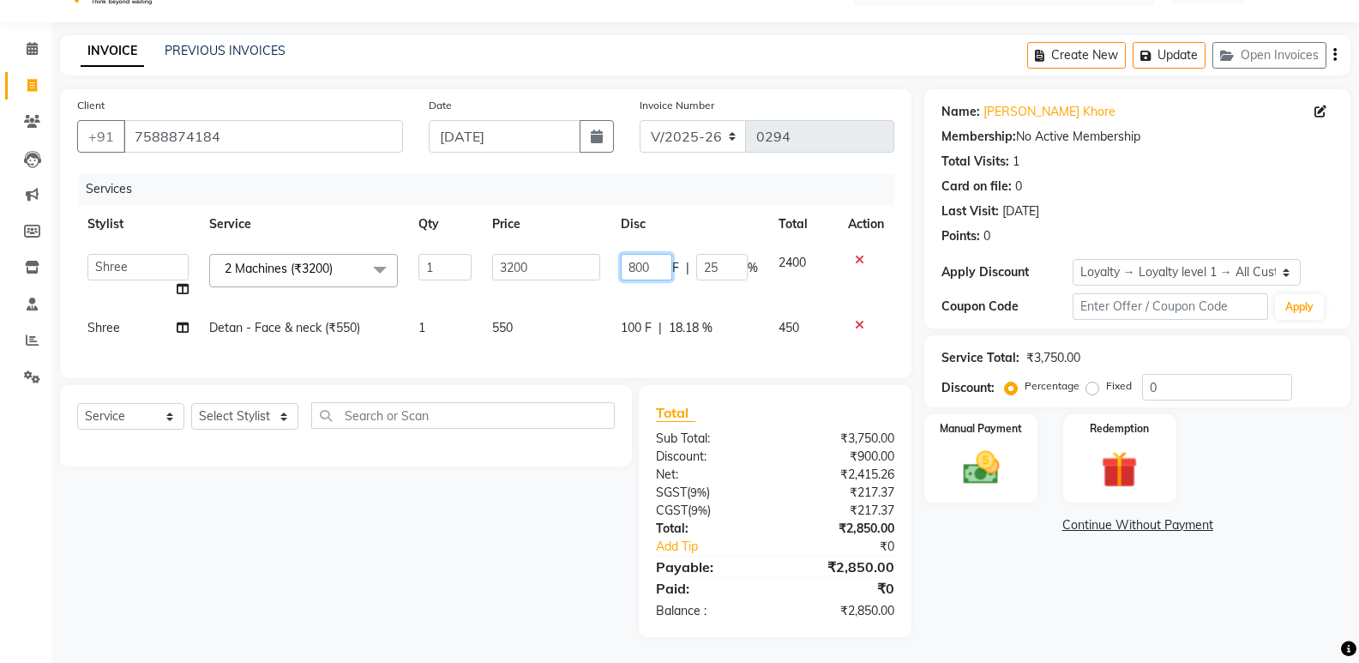
click at [644, 254] on input "800" at bounding box center [646, 267] width 51 height 27
type input "1000"
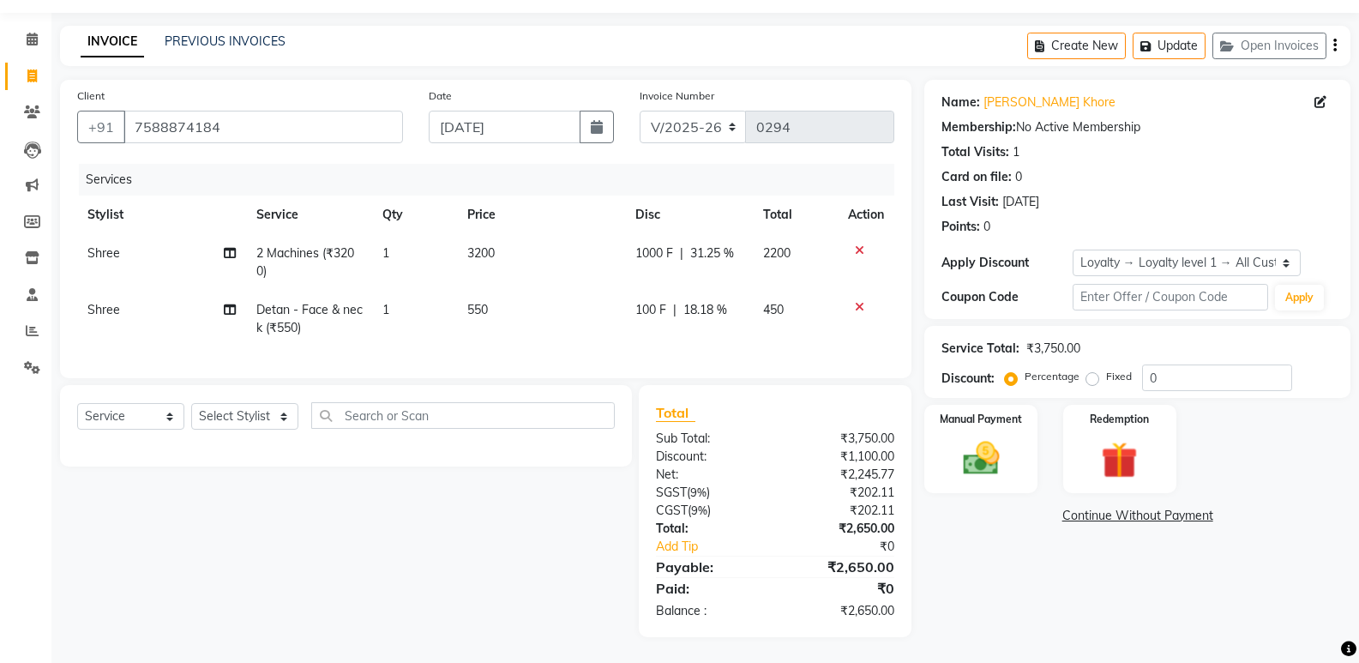
click at [1105, 614] on div "Name: [PERSON_NAME] Membership: No Active Membership Total Visits: 1 Card on fi…" at bounding box center [1143, 358] width 439 height 557
click at [656, 248] on span "1000 F" at bounding box center [654, 253] width 38 height 18
select select "60859"
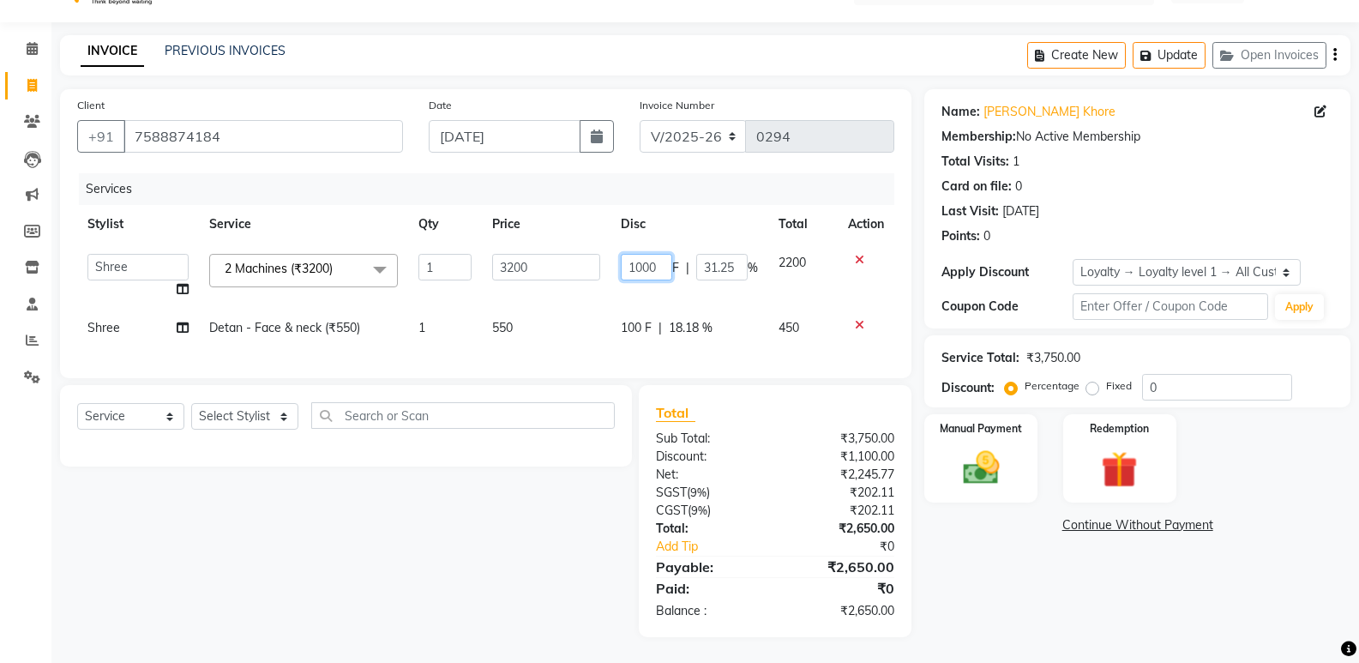
click at [656, 254] on input "1000" at bounding box center [646, 267] width 51 height 27
type input "6000"
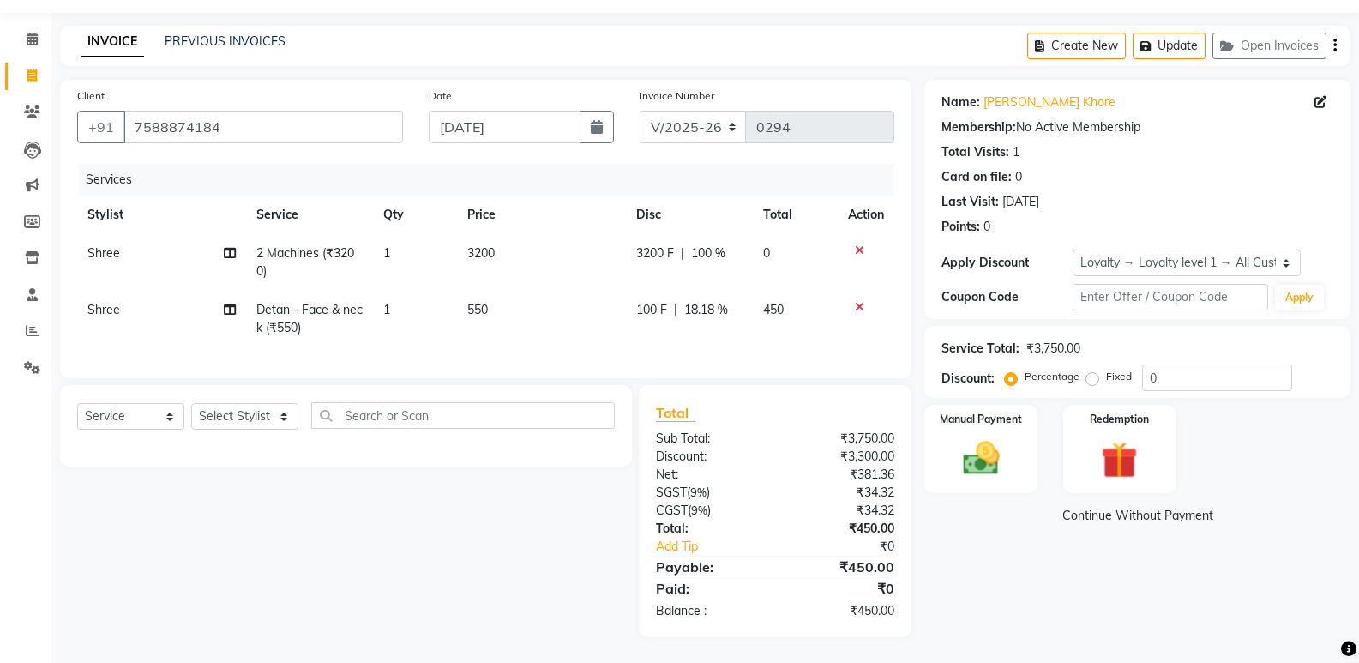
click at [1063, 578] on div "Name: [PERSON_NAME] Membership: No Active Membership Total Visits: 1 Card on fi…" at bounding box center [1143, 358] width 439 height 557
click at [648, 253] on span "3200 F" at bounding box center [655, 253] width 38 height 18
select select "60859"
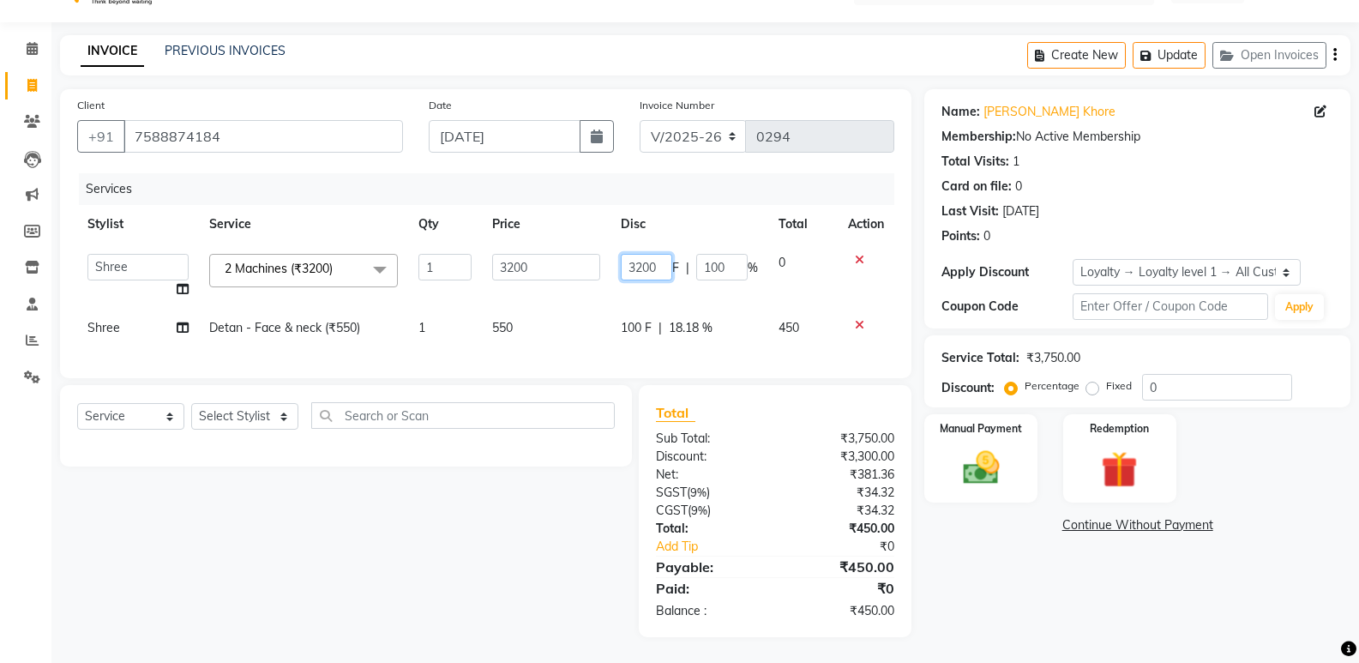
click at [648, 254] on input "3200" at bounding box center [646, 267] width 51 height 27
type input "600"
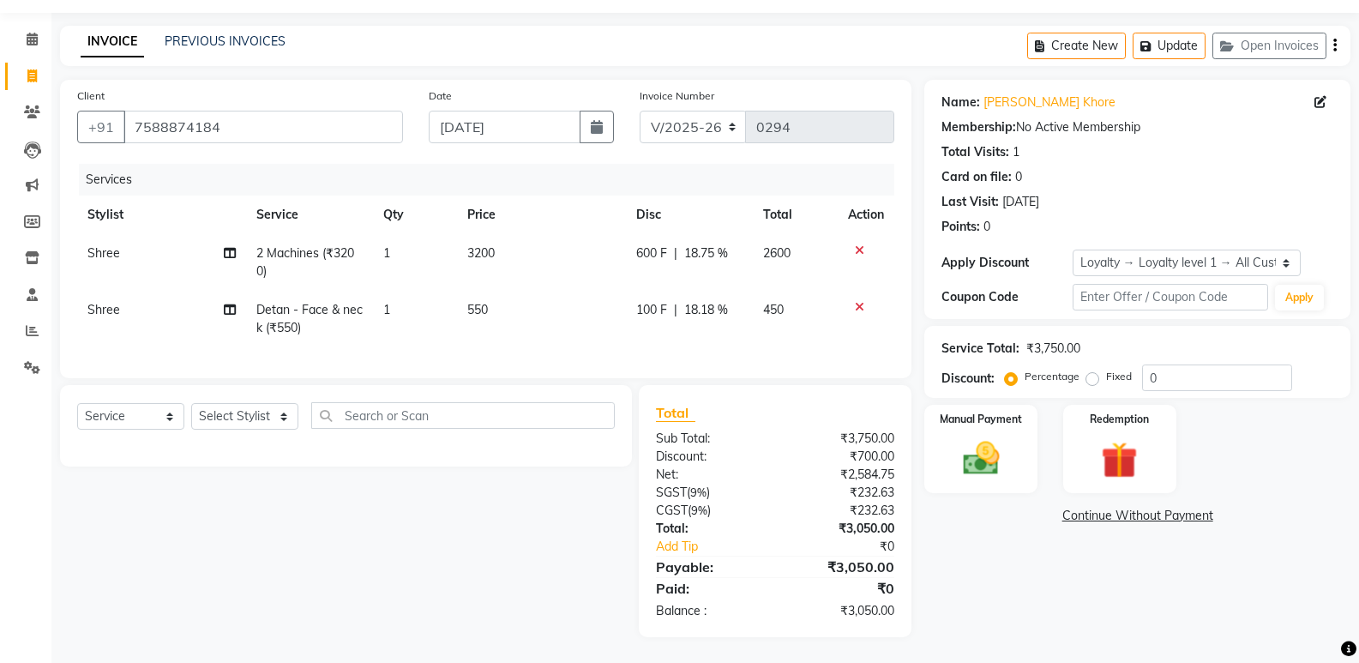
click at [987, 570] on div "Name: [PERSON_NAME] Membership: No Active Membership Total Visits: 1 Card on fi…" at bounding box center [1143, 358] width 439 height 557
click at [1008, 459] on img at bounding box center [980, 458] width 61 height 44
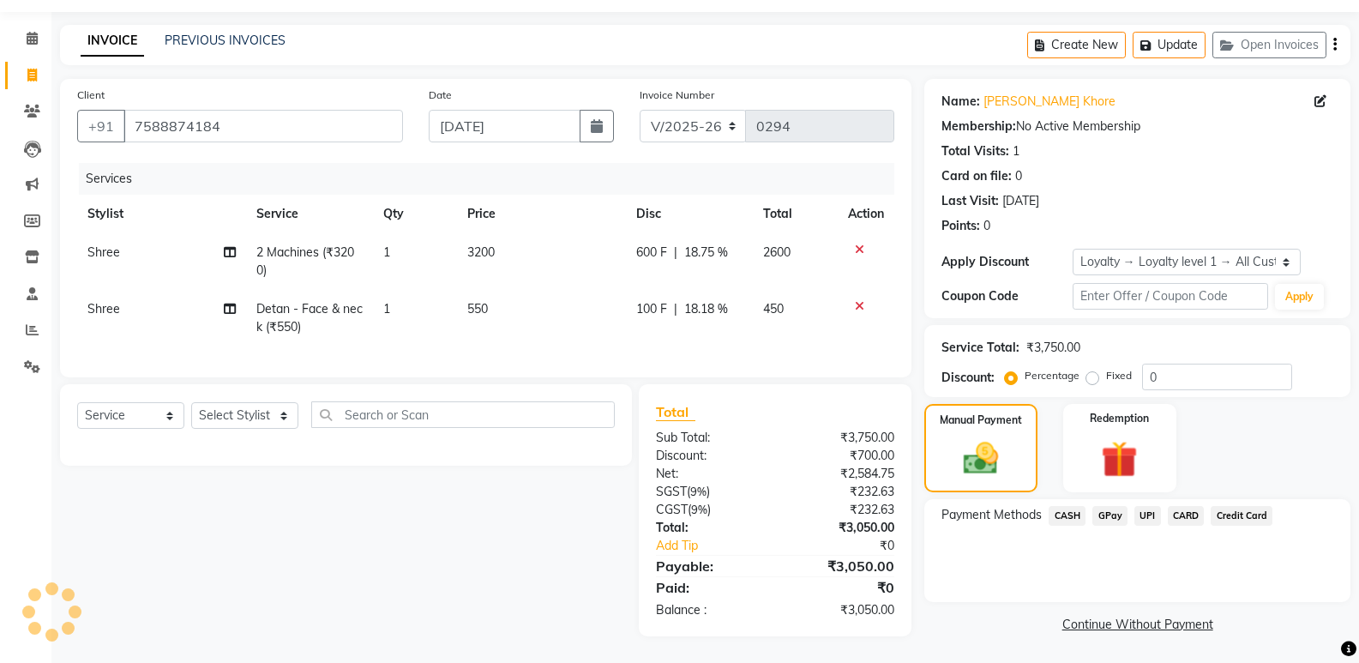
click at [1118, 506] on span "GPay" at bounding box center [1109, 516] width 35 height 20
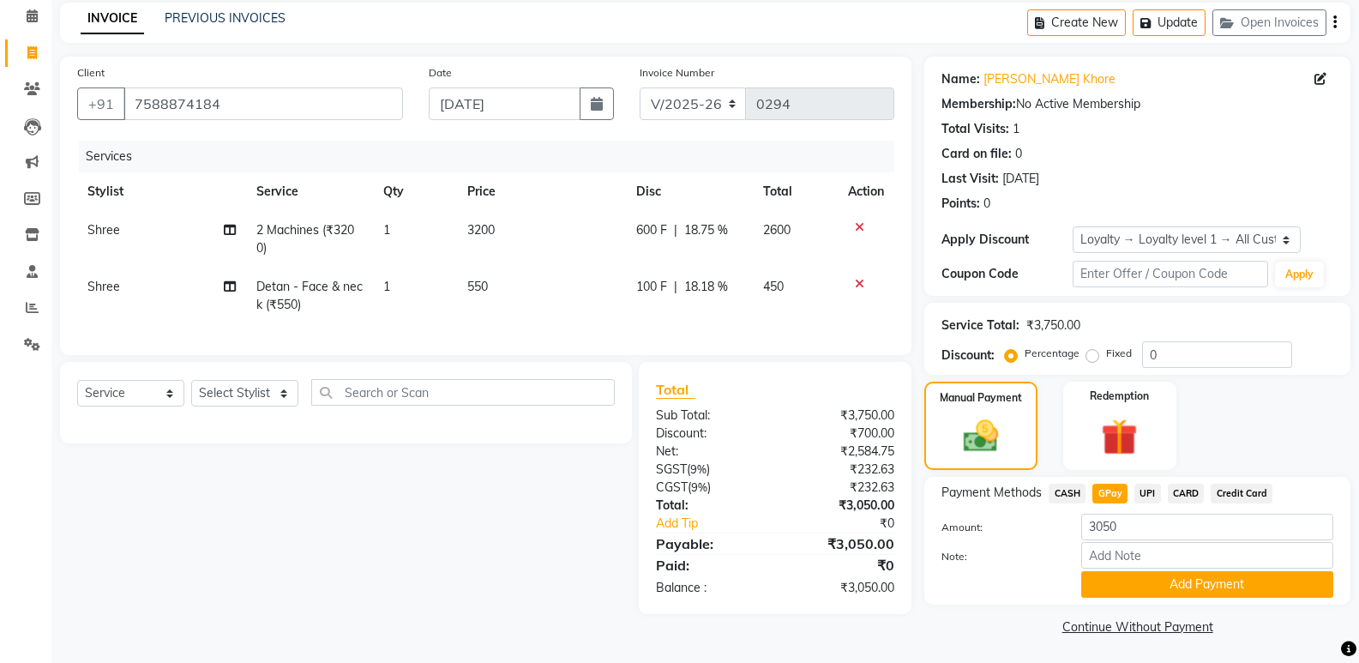
scroll to position [75, 0]
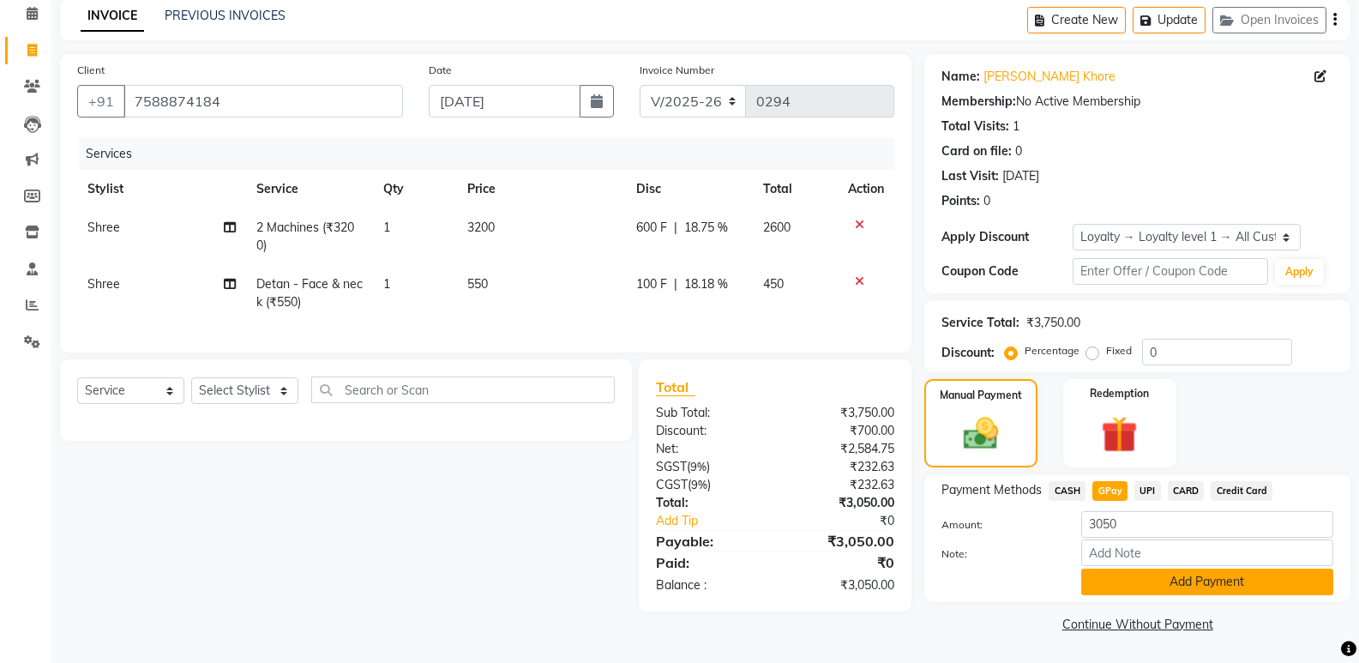
click at [1119, 579] on button "Add Payment" at bounding box center [1207, 581] width 252 height 27
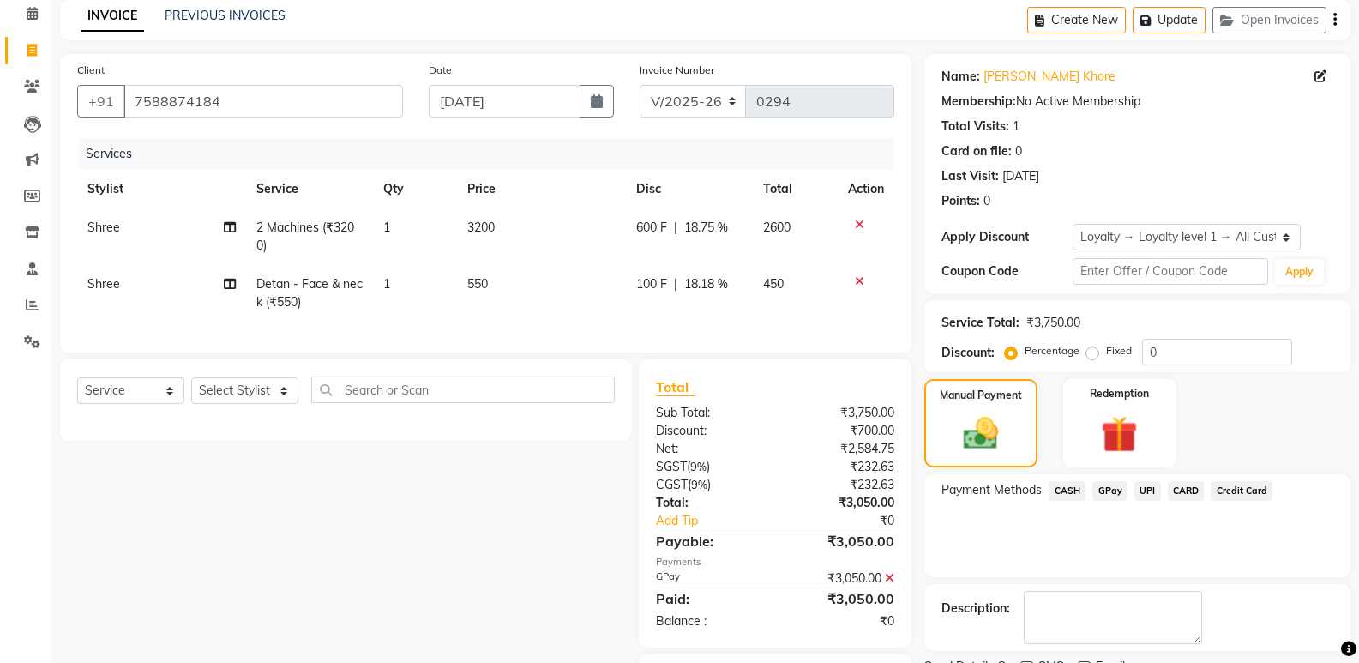
scroll to position [183, 0]
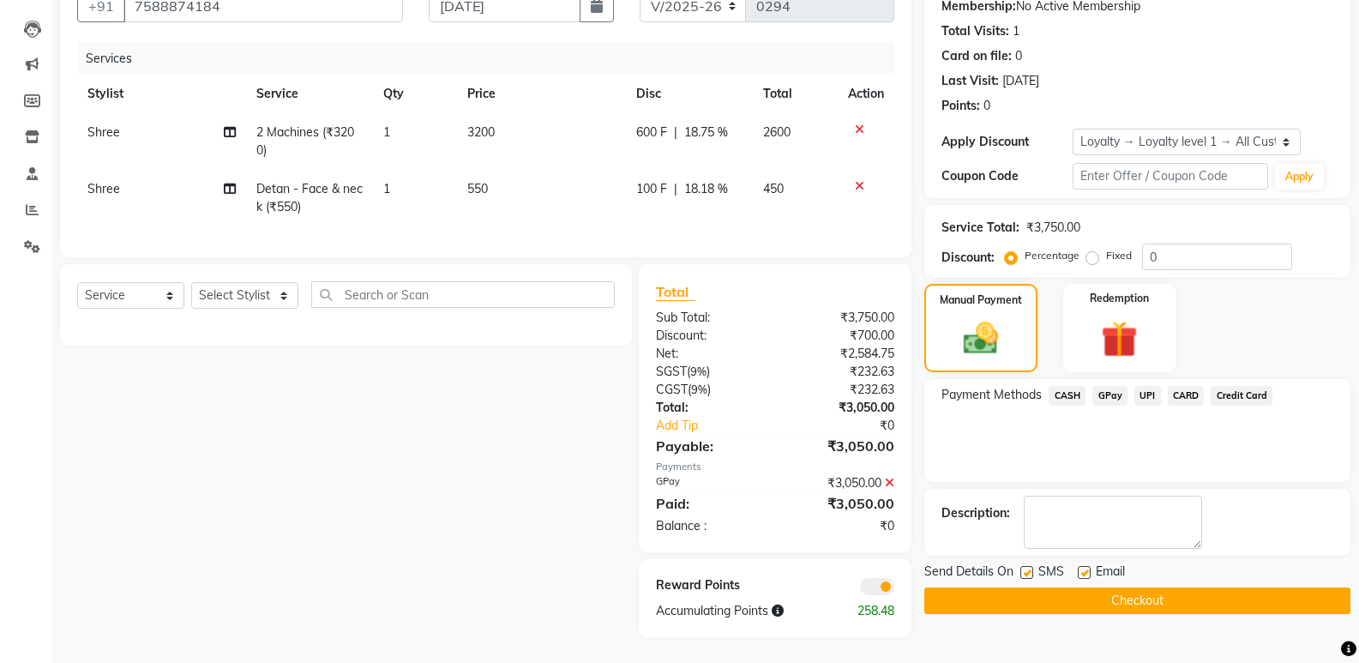
click at [993, 587] on button "Checkout" at bounding box center [1137, 600] width 426 height 27
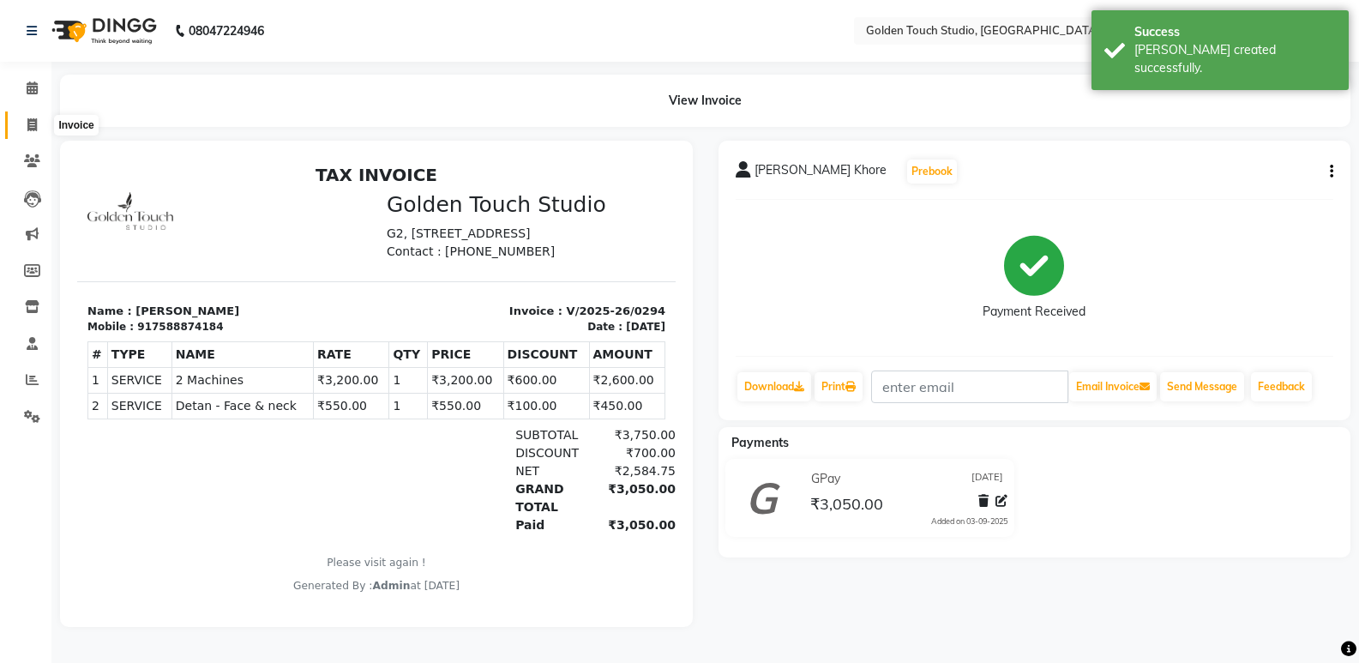
click at [33, 124] on icon at bounding box center [31, 124] width 9 height 13
select select "7211"
select select "service"
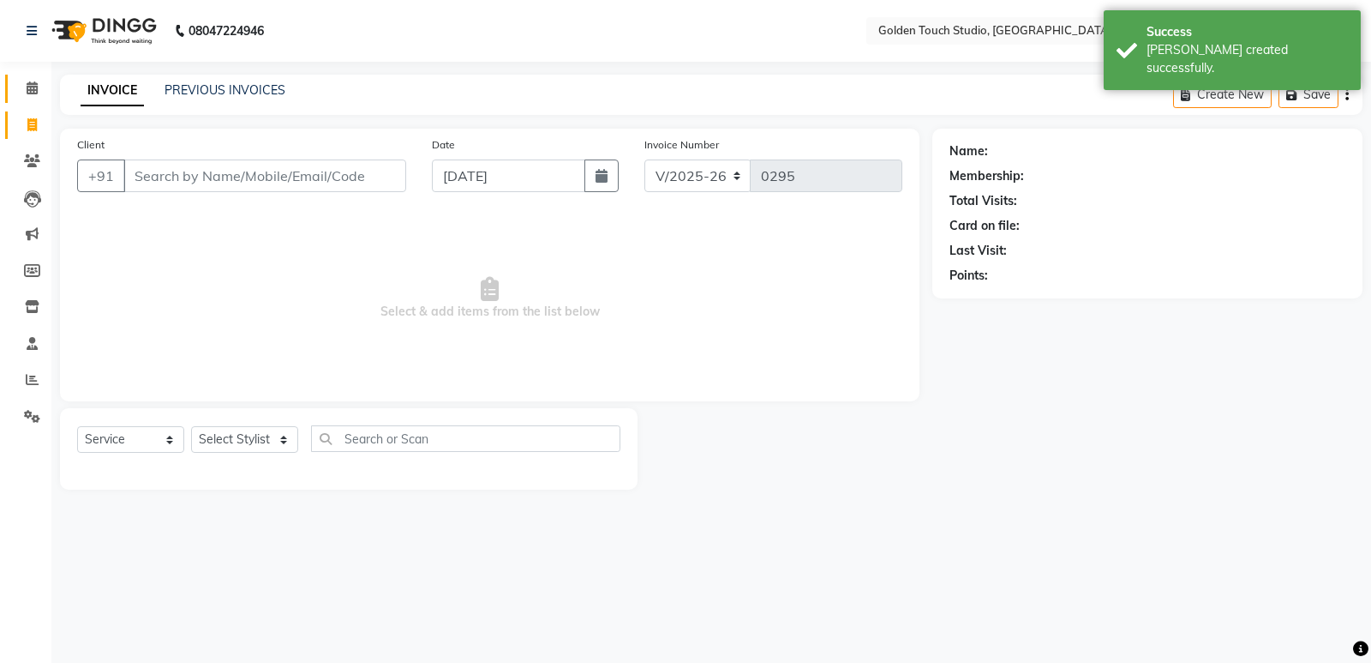
click at [27, 84] on icon at bounding box center [32, 87] width 11 height 13
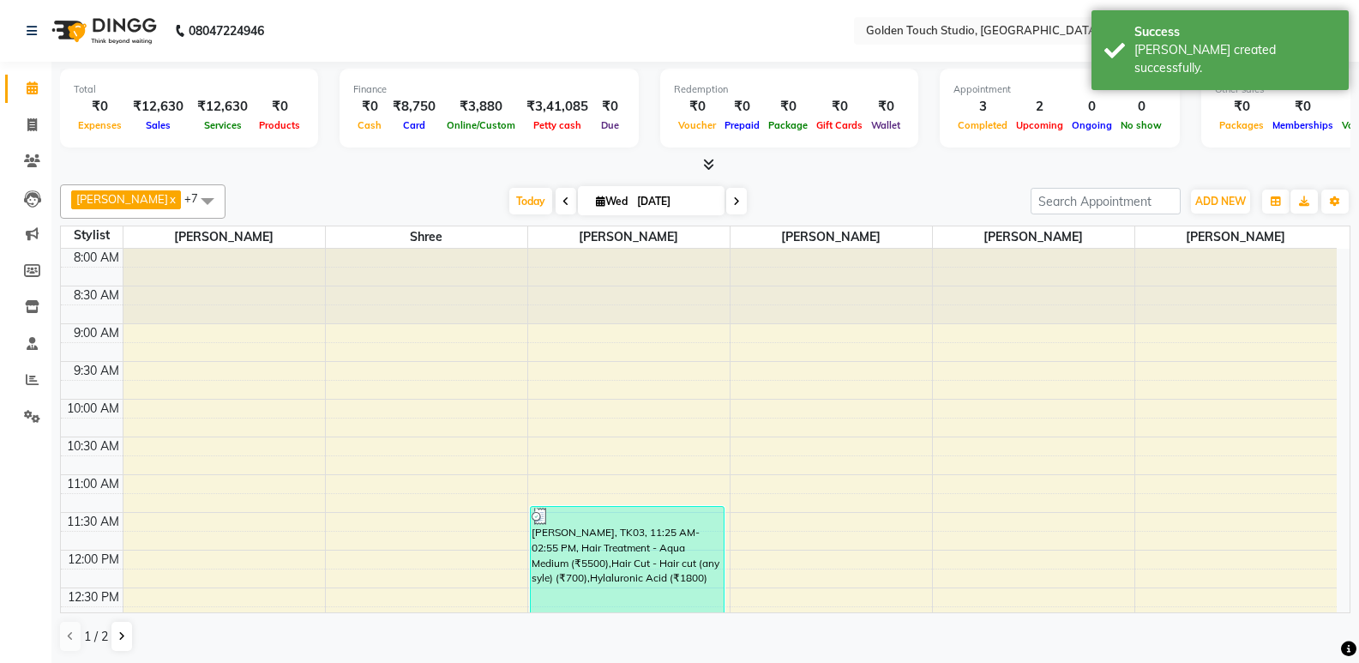
click at [733, 205] on icon at bounding box center [736, 201] width 7 height 10
type input "[DATE]"
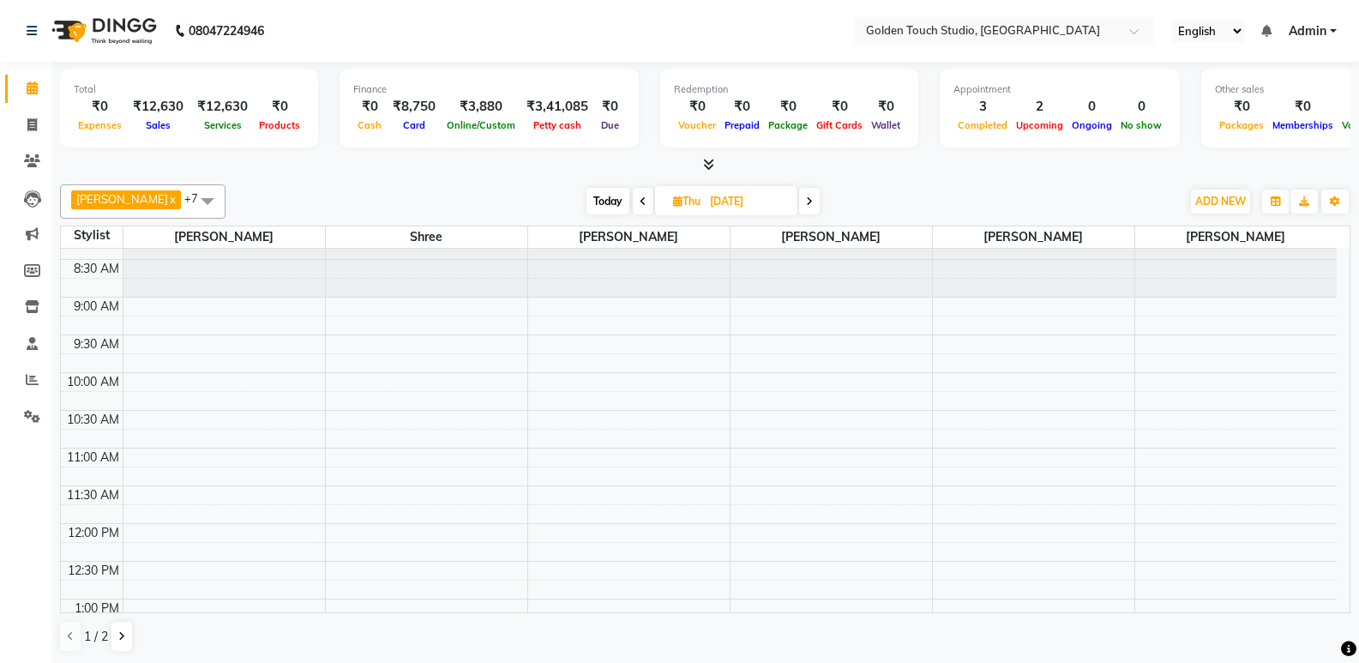
scroll to position [16, 0]
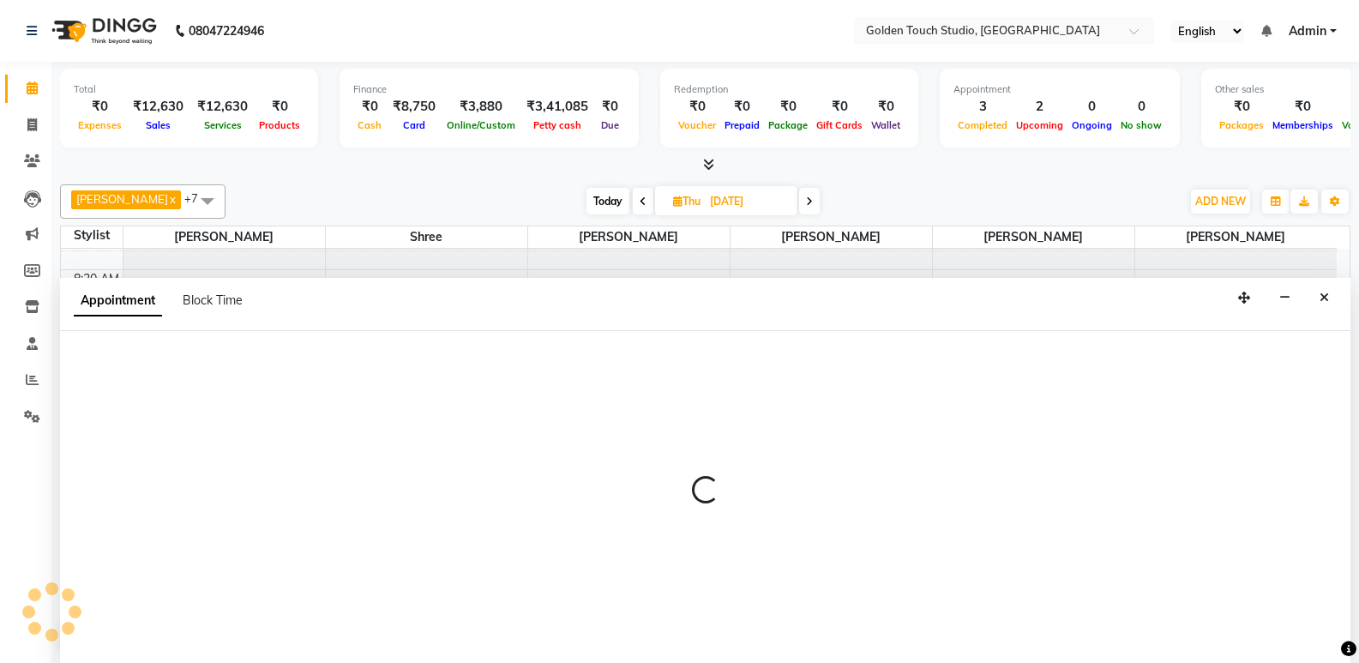
scroll to position [1, 0]
select select "60858"
select select "tentative"
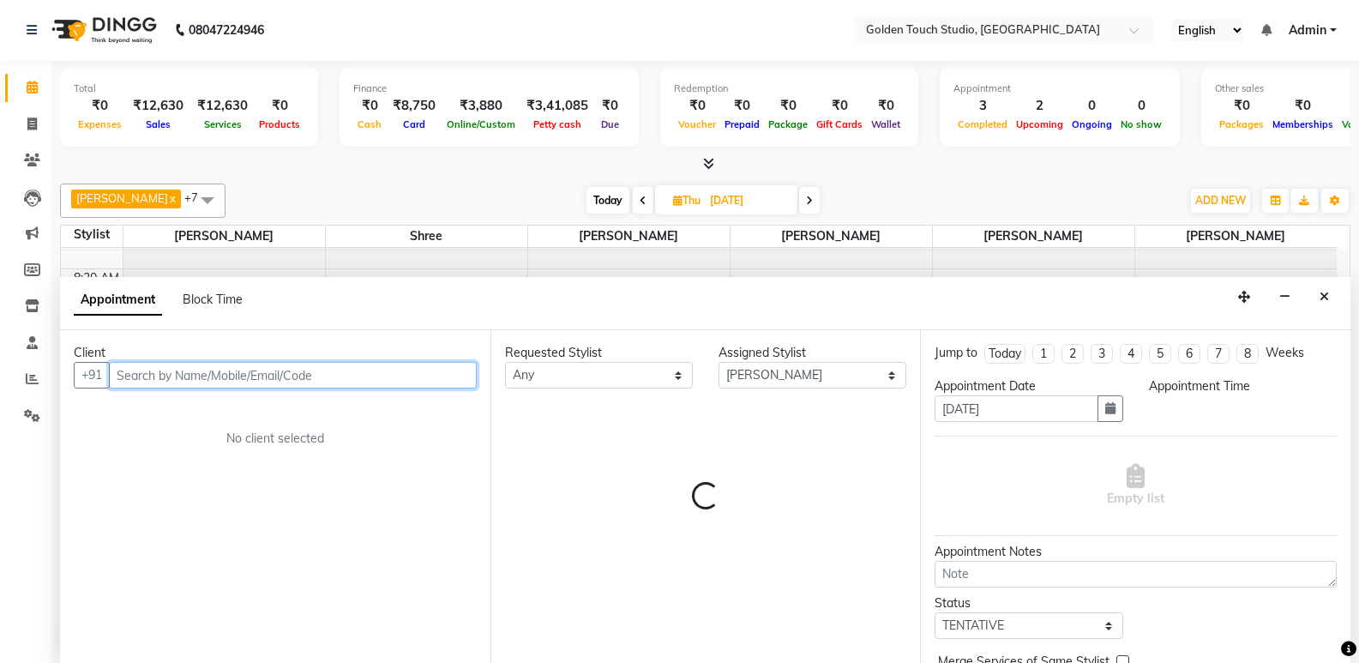
select select "660"
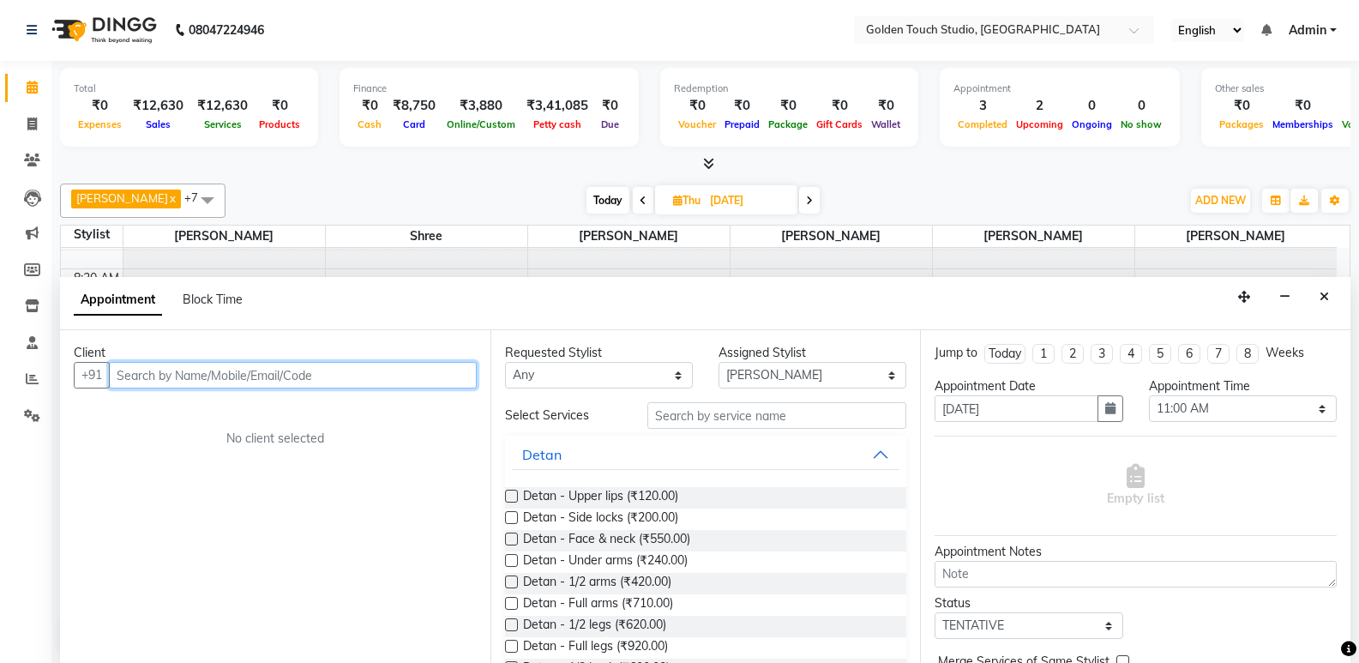
click at [216, 374] on input "text" at bounding box center [293, 375] width 368 height 27
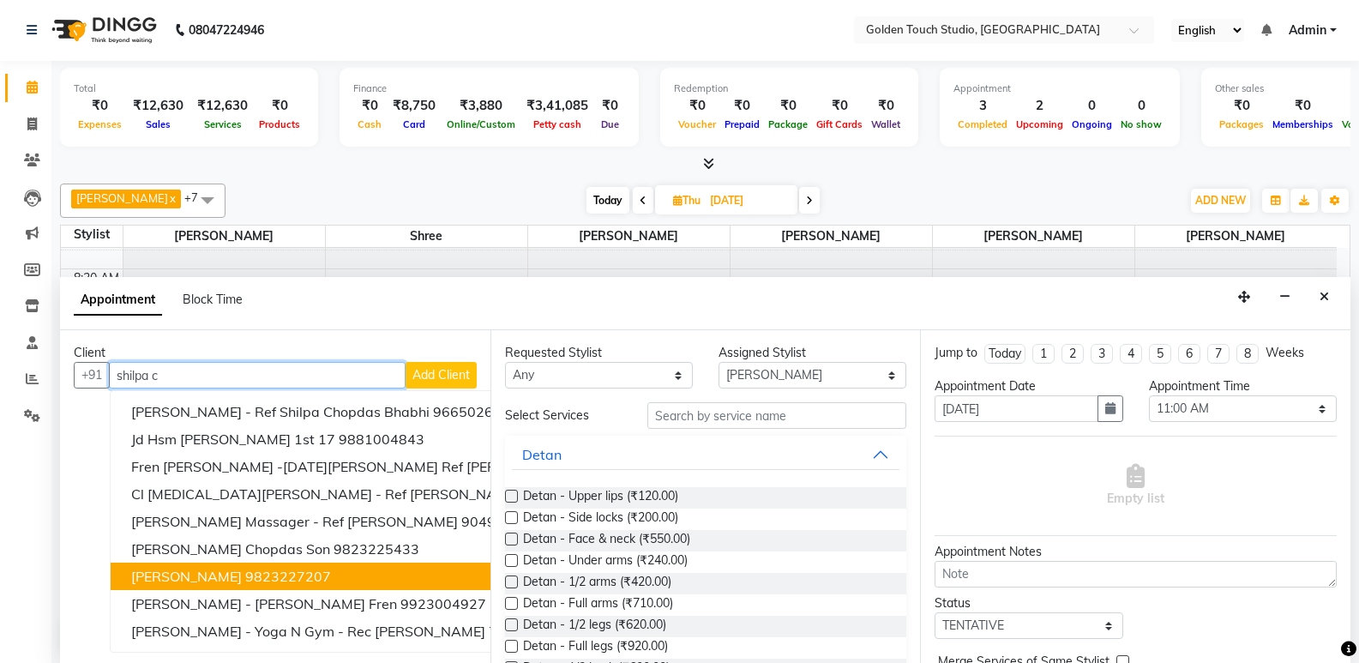
click at [219, 573] on span "[PERSON_NAME]" at bounding box center [186, 575] width 111 height 17
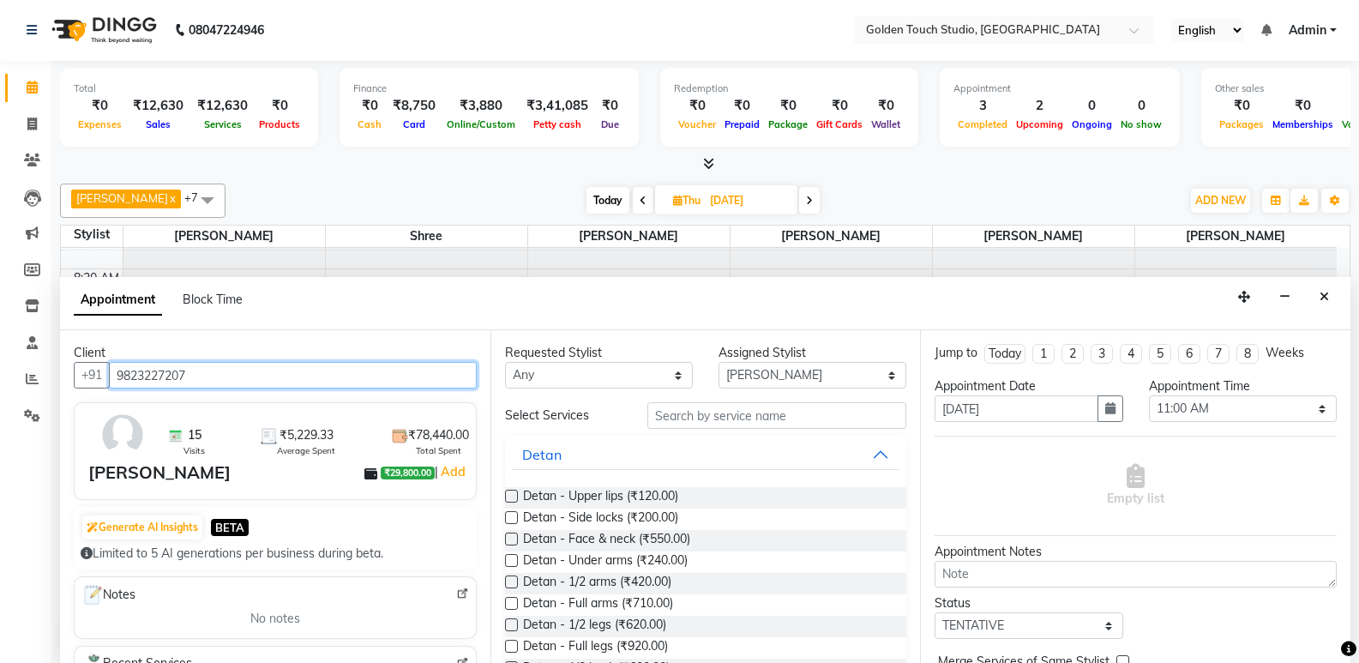
type input "9823227207"
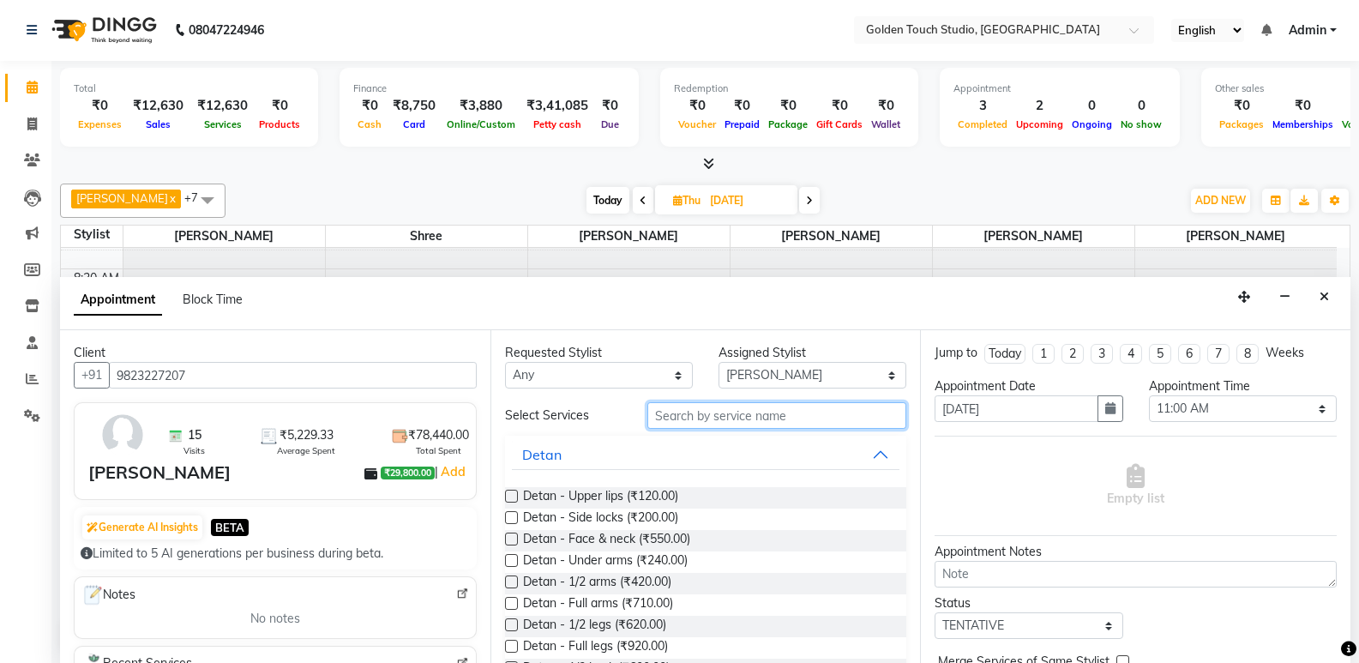
click at [716, 421] on input "text" at bounding box center [776, 415] width 259 height 27
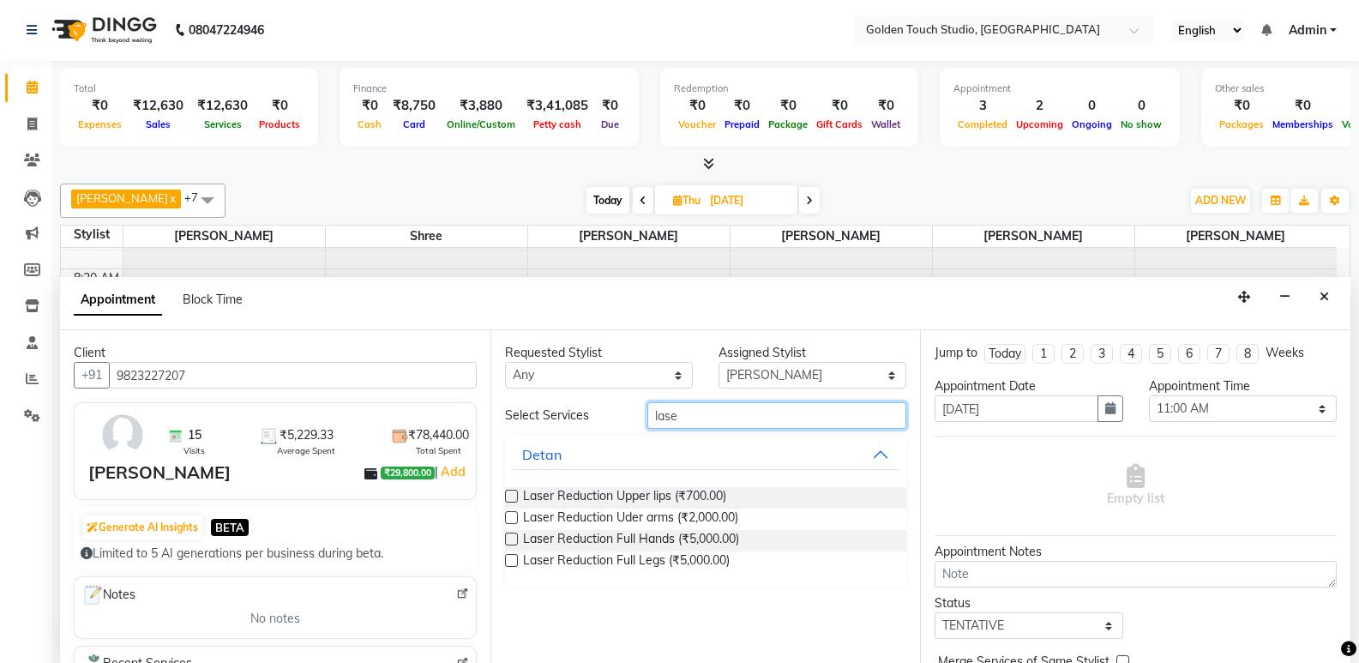
type input "lase"
click at [510, 561] on label at bounding box center [511, 560] width 13 height 13
click at [510, 561] on input "checkbox" at bounding box center [510, 561] width 11 height 11
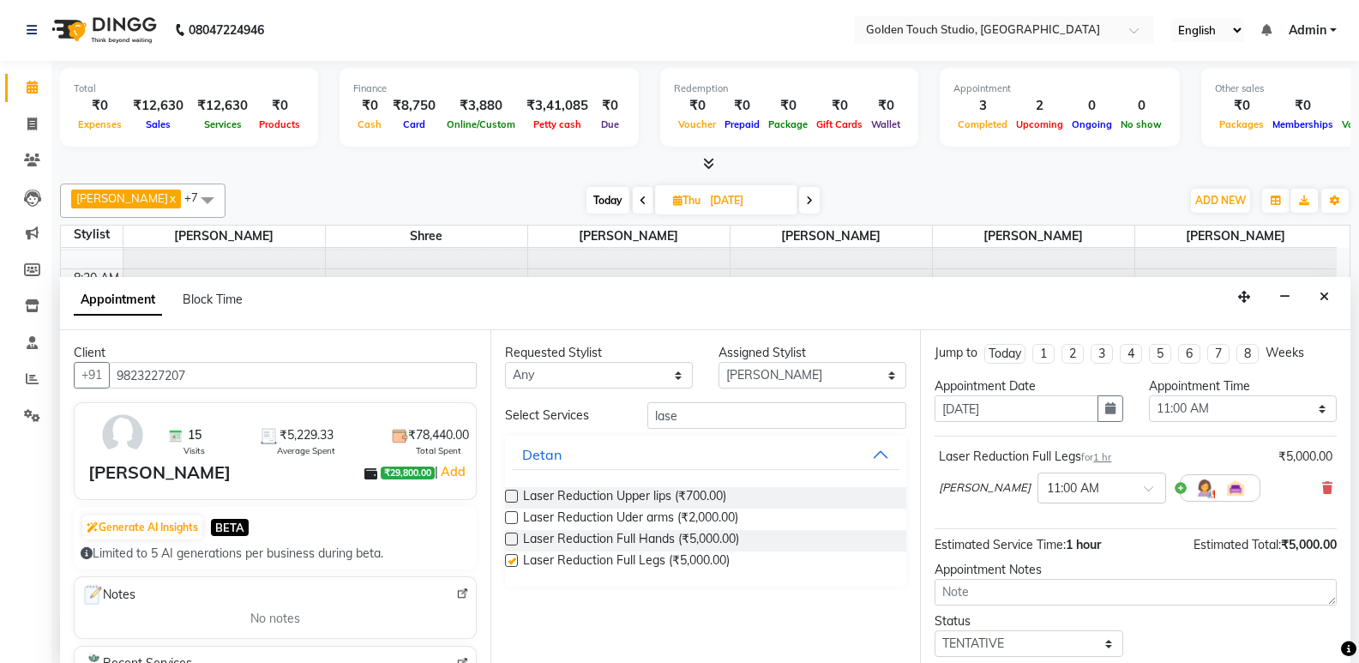
checkbox input "false"
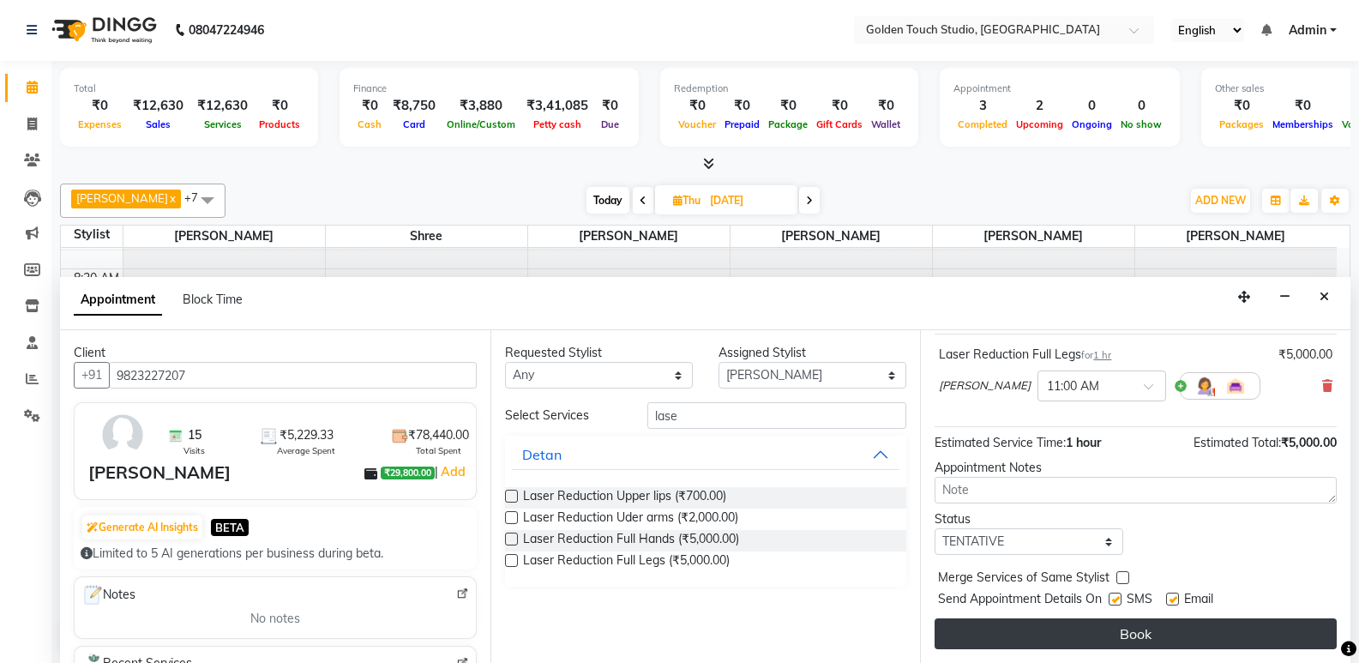
click at [1047, 633] on button "Book" at bounding box center [1135, 633] width 402 height 31
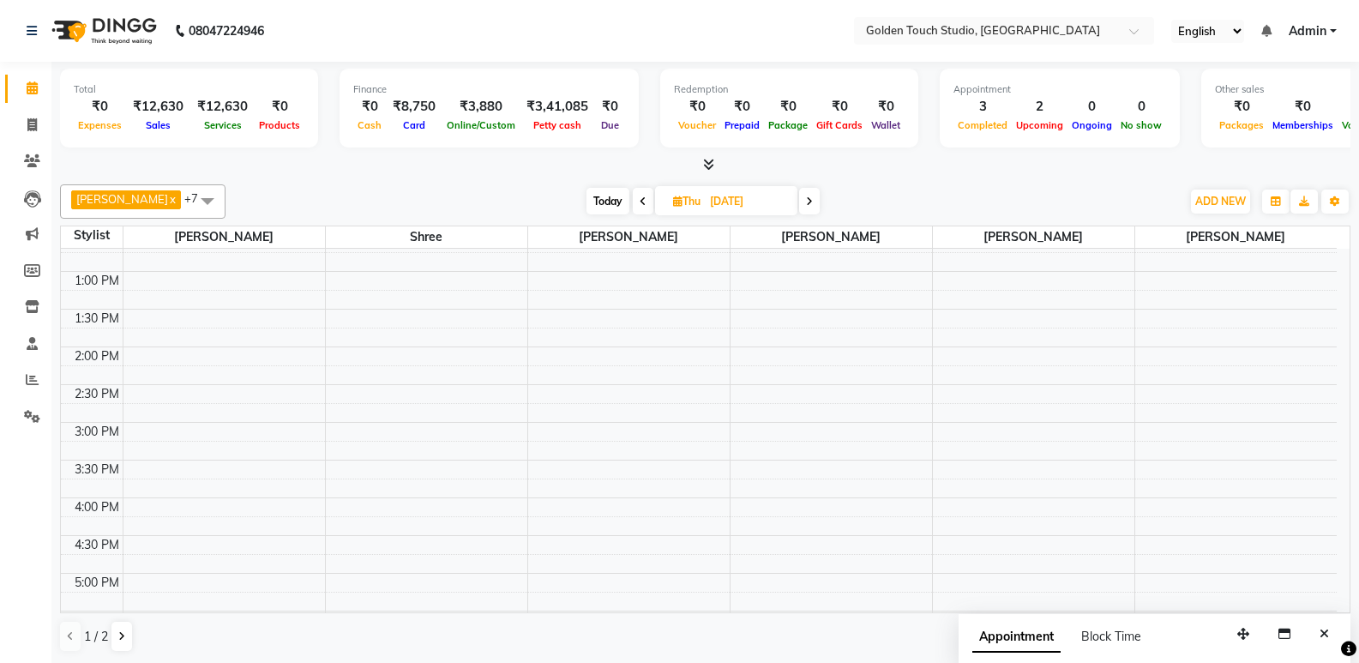
scroll to position [531, 0]
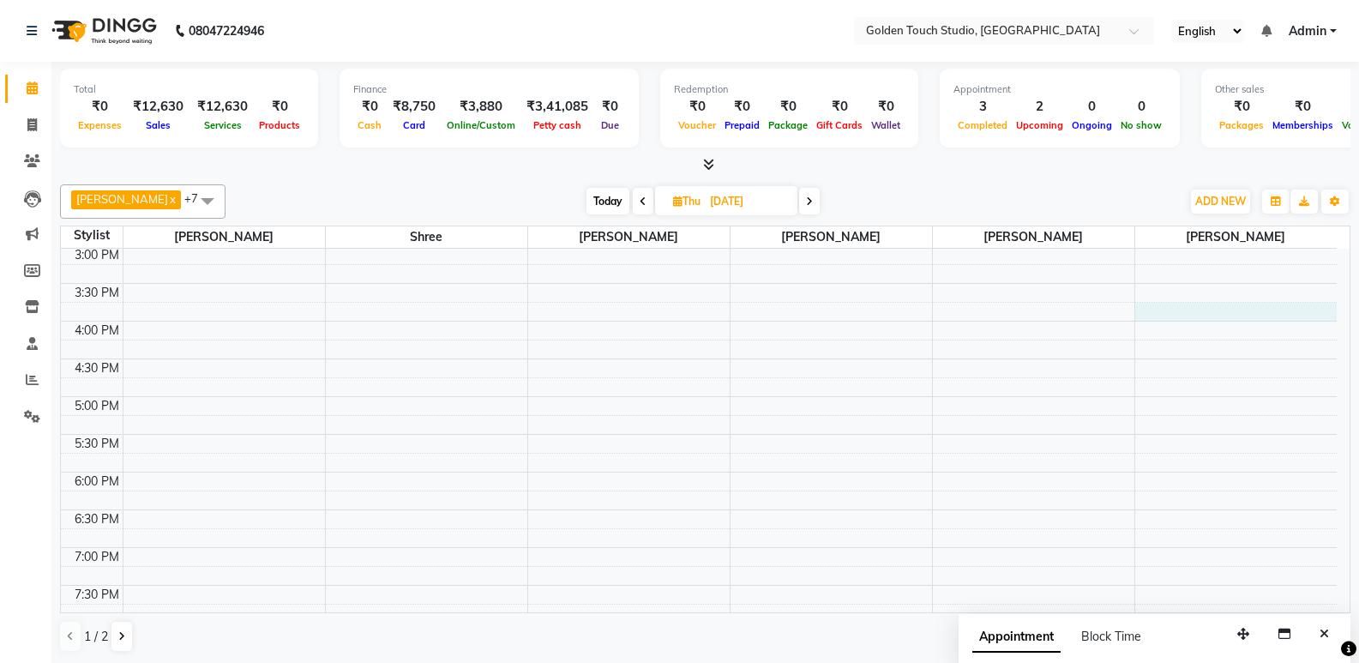
click at [1190, 309] on div "8:00 AM 8:30 AM 9:00 AM 9:30 AM 10:00 AM 10:30 AM 11:00 AM 11:30 AM 12:00 PM 12…" at bounding box center [698, 208] width 1275 height 980
select select "71481"
select select "945"
select select "tentative"
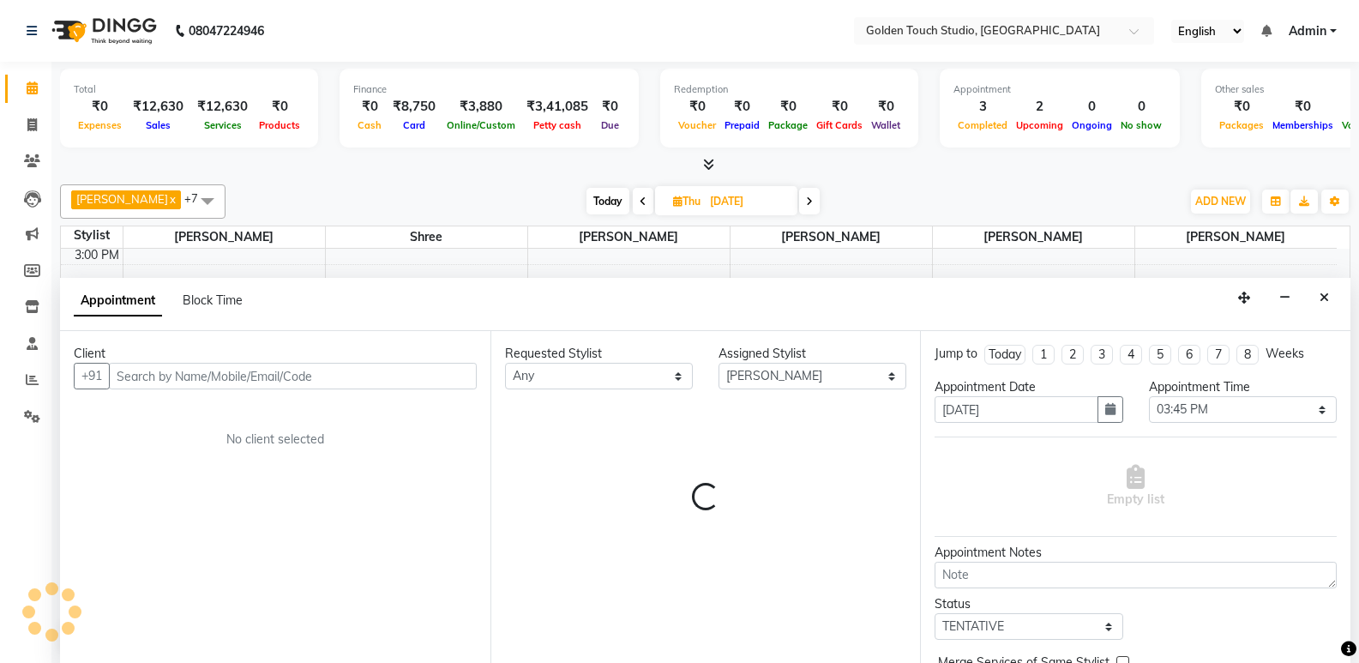
scroll to position [1, 0]
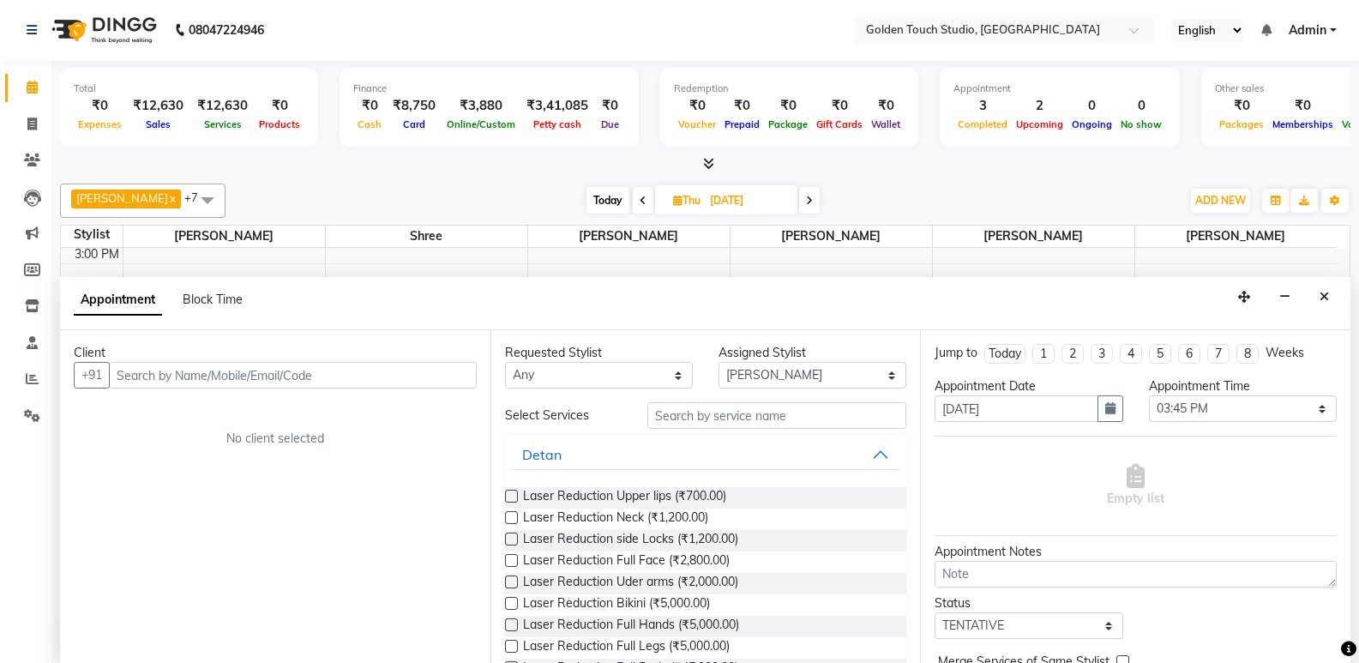
click at [186, 385] on input "text" at bounding box center [293, 375] width 368 height 27
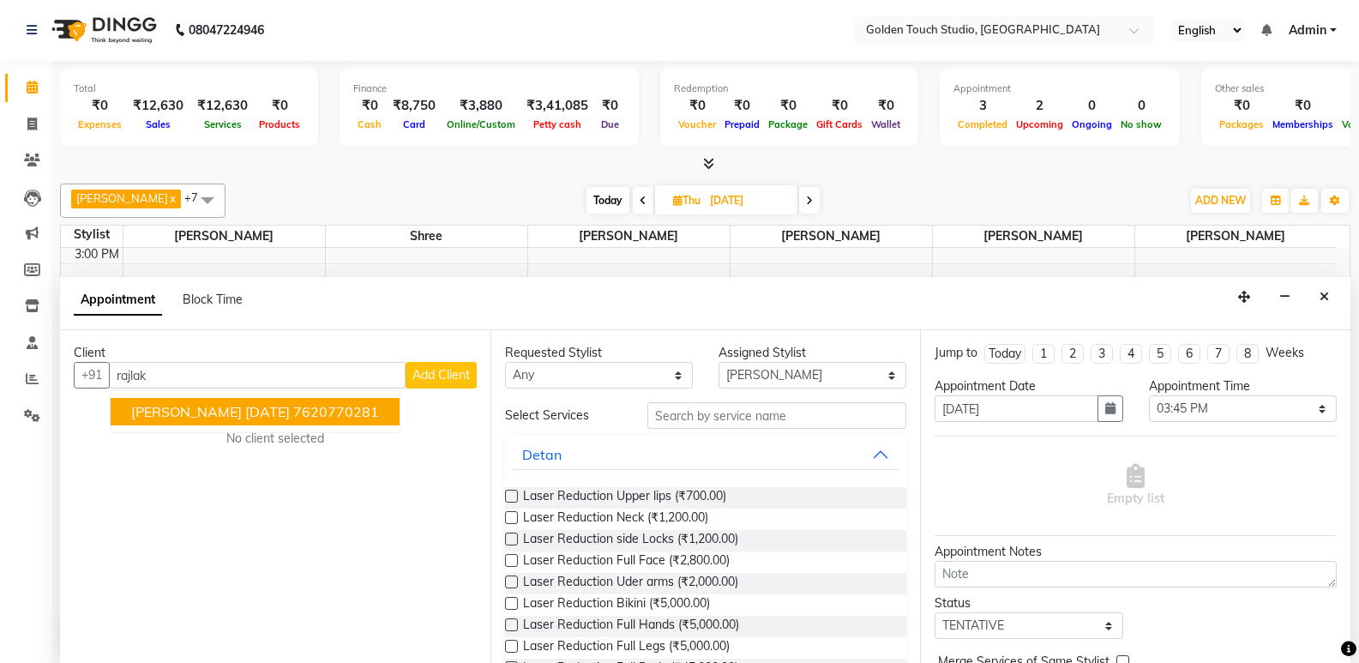
click at [200, 381] on input "rajlak" at bounding box center [257, 375] width 297 height 27
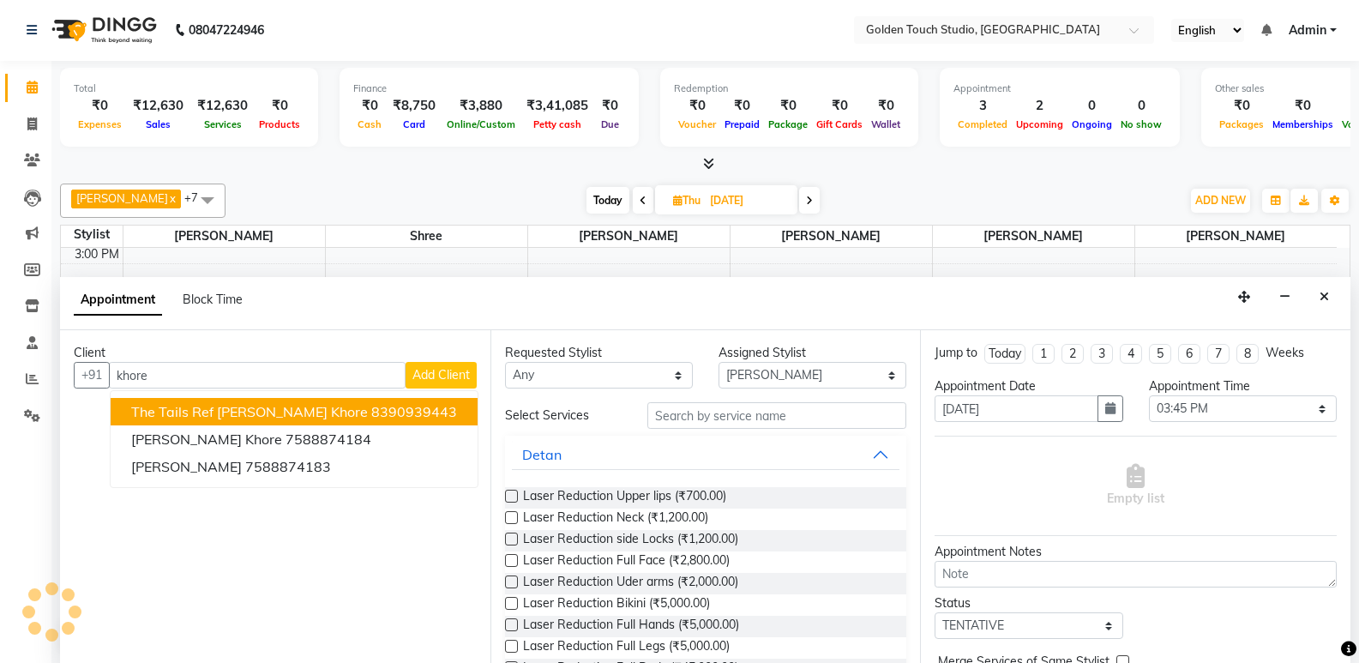
click at [238, 371] on input "khore" at bounding box center [257, 375] width 297 height 27
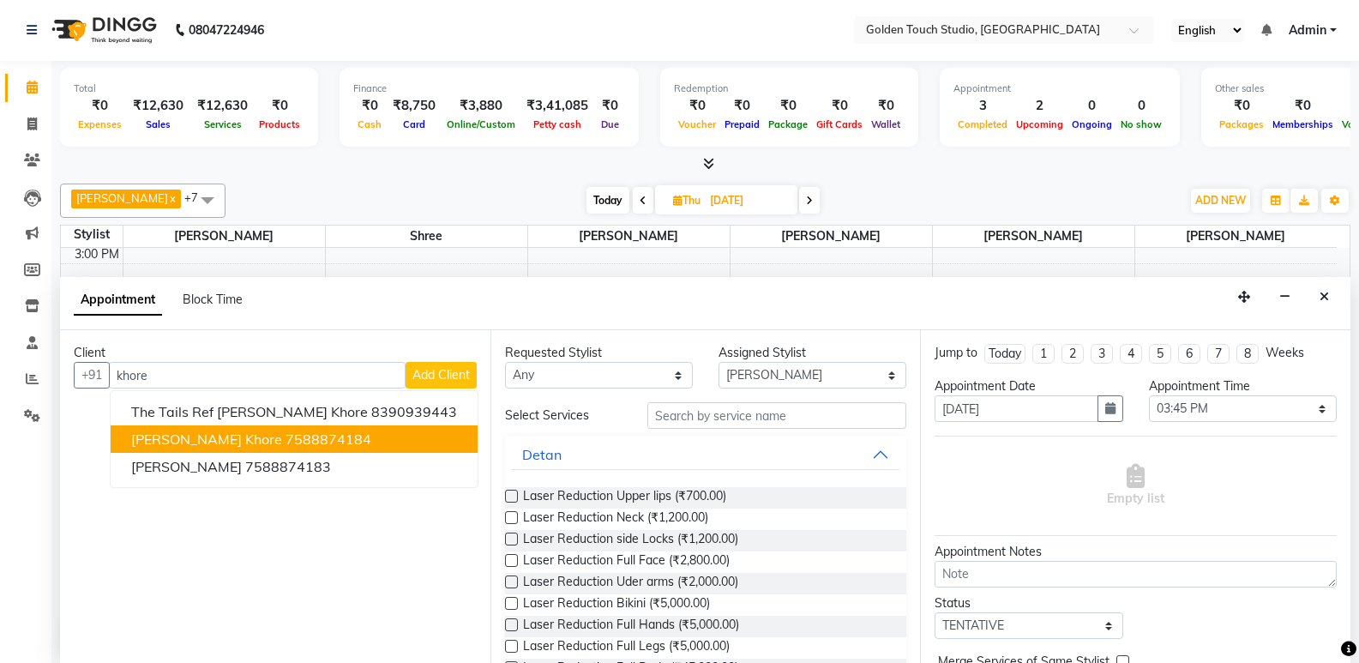
click at [235, 428] on button "[PERSON_NAME] Khore 7588874184" at bounding box center [294, 438] width 367 height 27
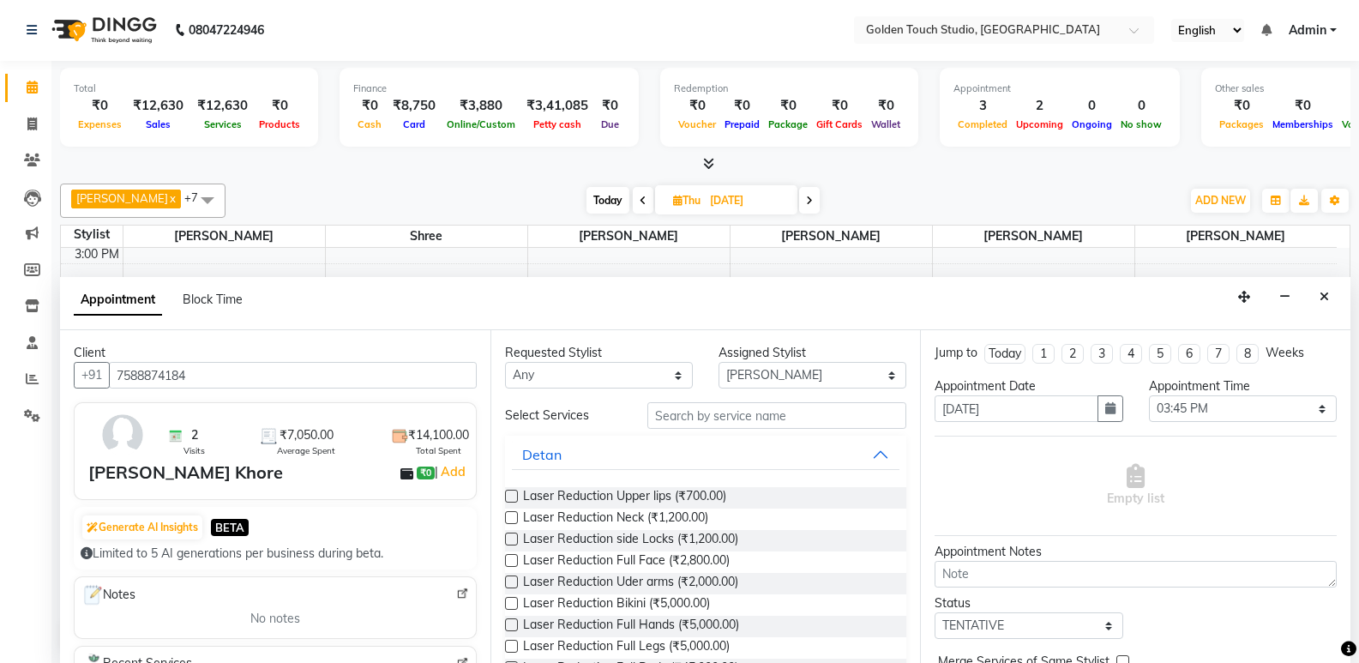
type input "7588874184"
click at [681, 414] on input "text" at bounding box center [776, 415] width 259 height 27
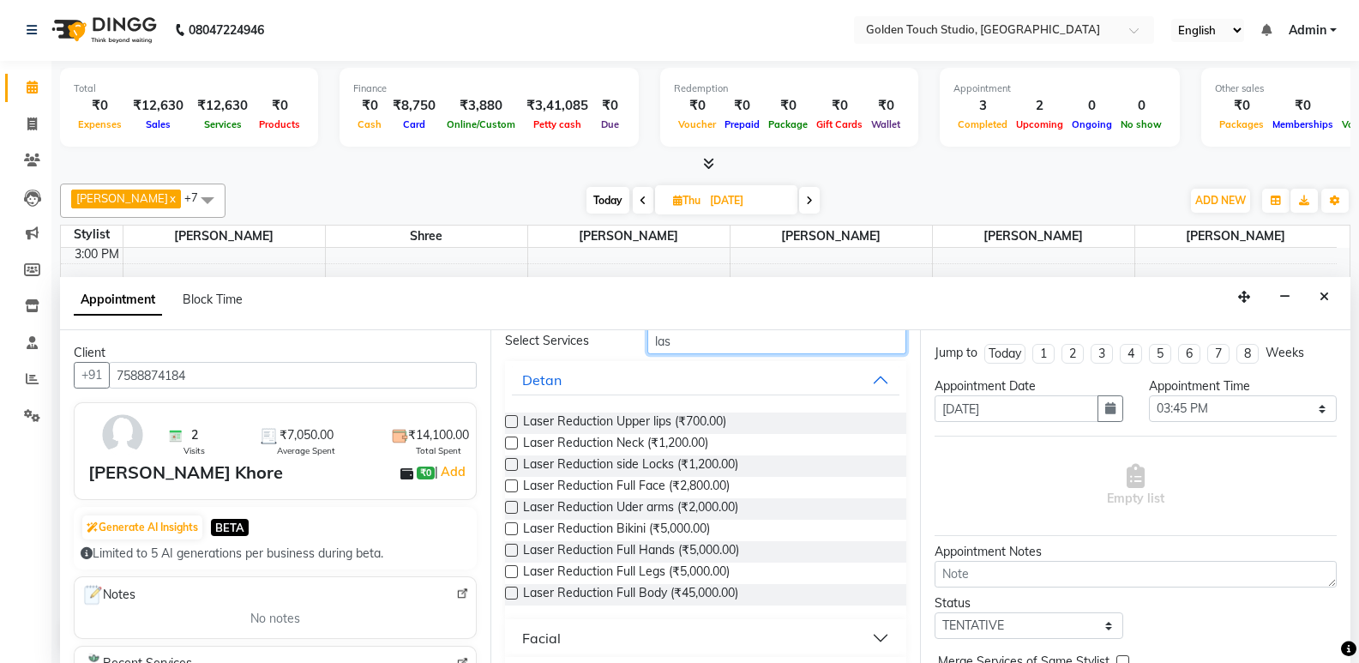
scroll to position [158, 0]
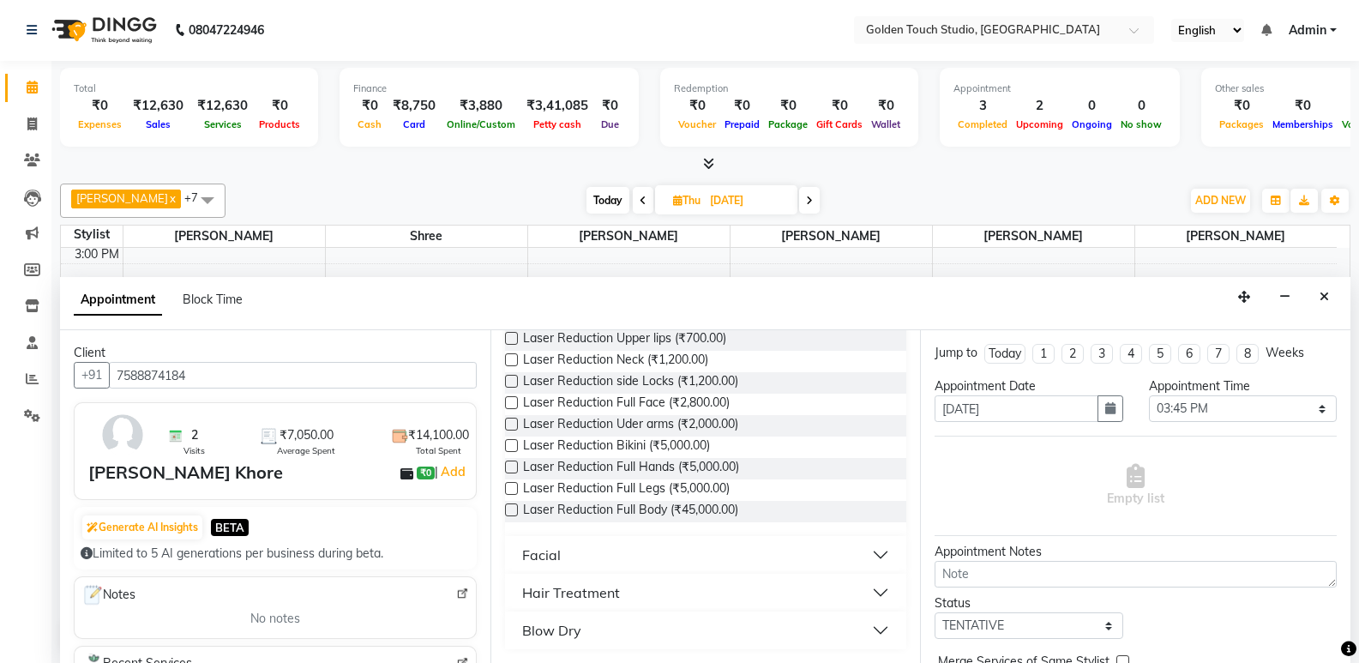
type input "las"
click at [507, 489] on label at bounding box center [511, 488] width 13 height 13
click at [507, 489] on input "checkbox" at bounding box center [510, 489] width 11 height 11
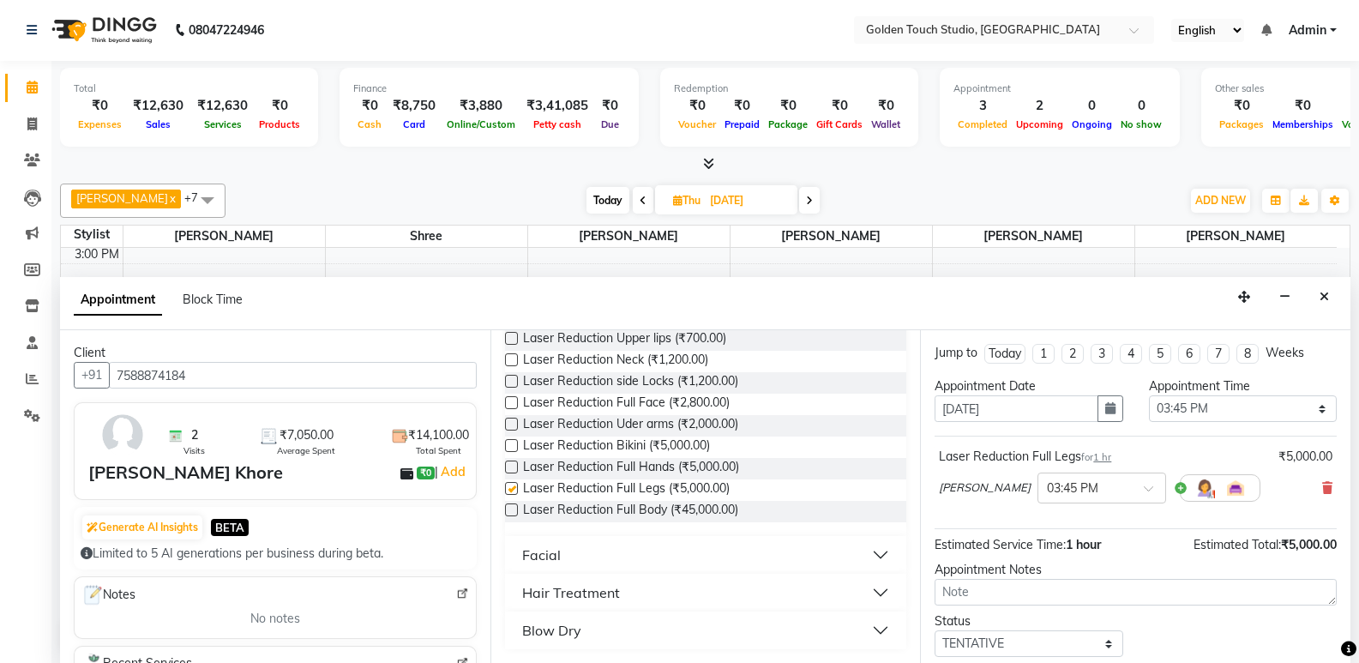
checkbox input "false"
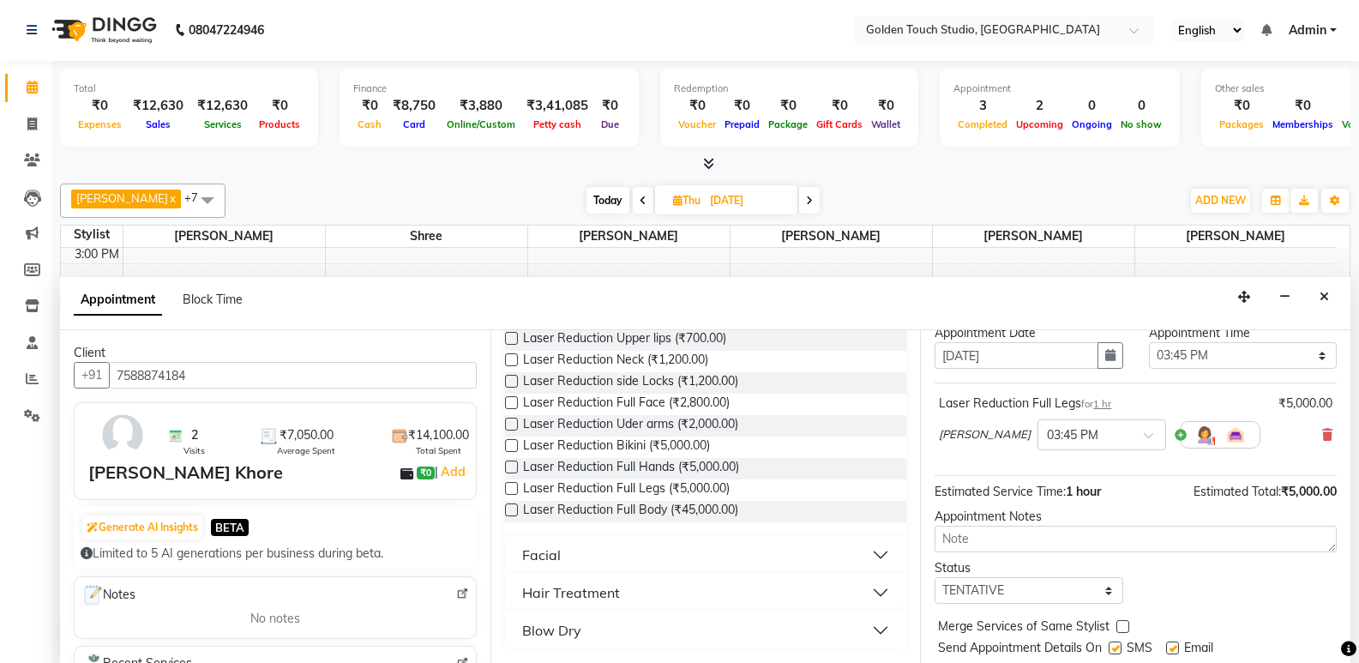
scroll to position [102, 0]
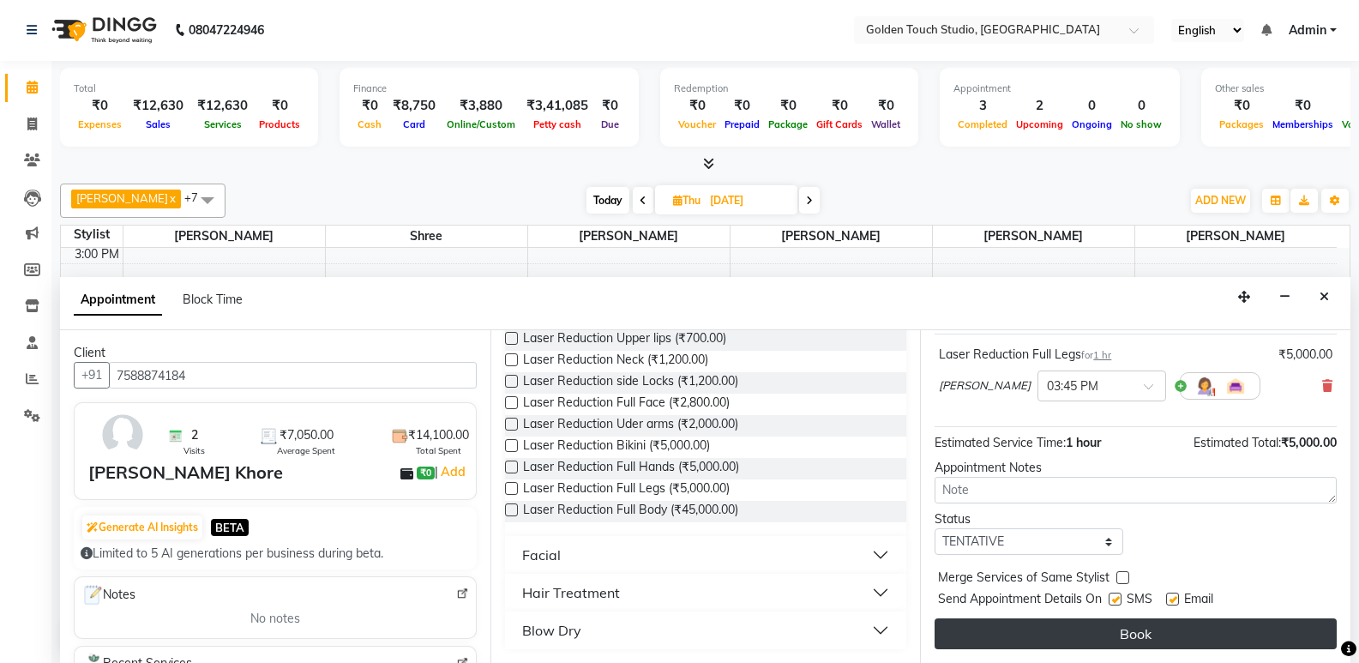
click at [984, 628] on button "Book" at bounding box center [1135, 633] width 402 height 31
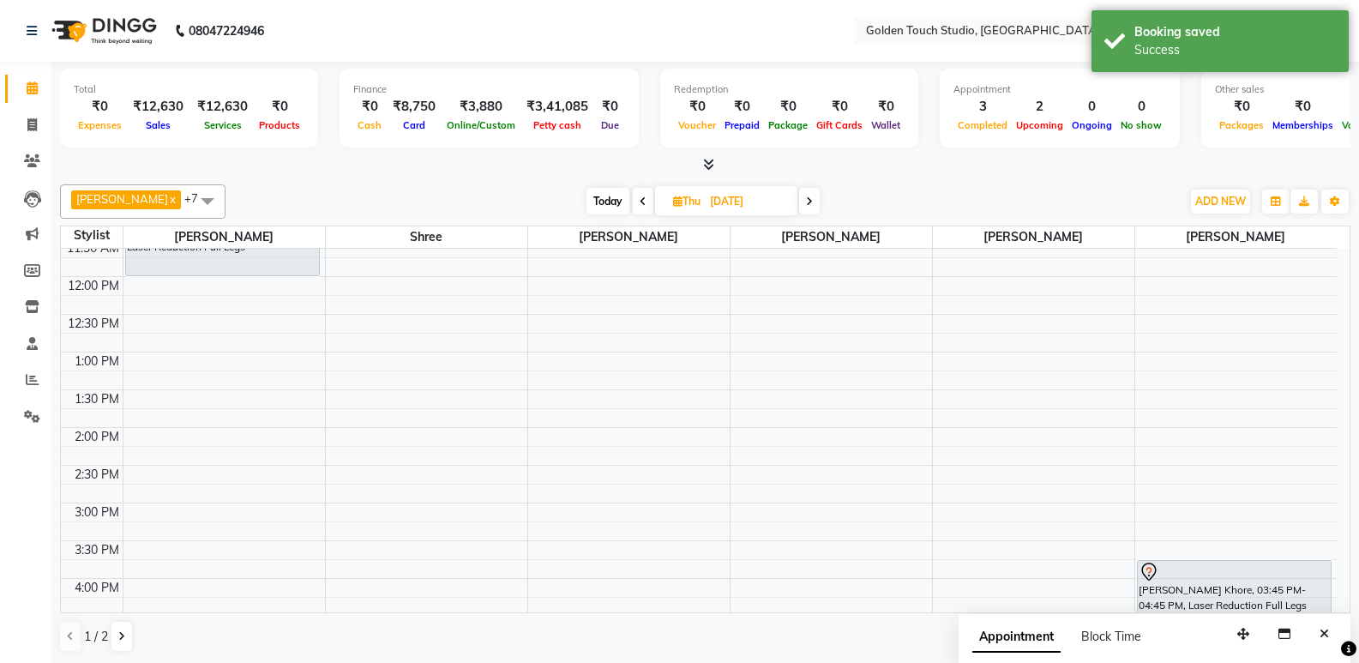
scroll to position [0, 0]
